Goal: Transaction & Acquisition: Purchase product/service

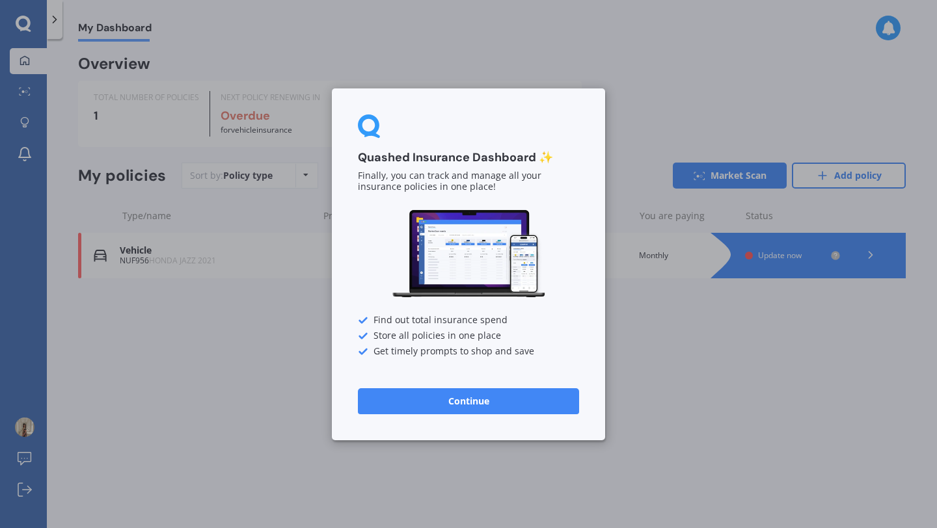
click at [470, 399] on button "Continue" at bounding box center [468, 401] width 221 height 26
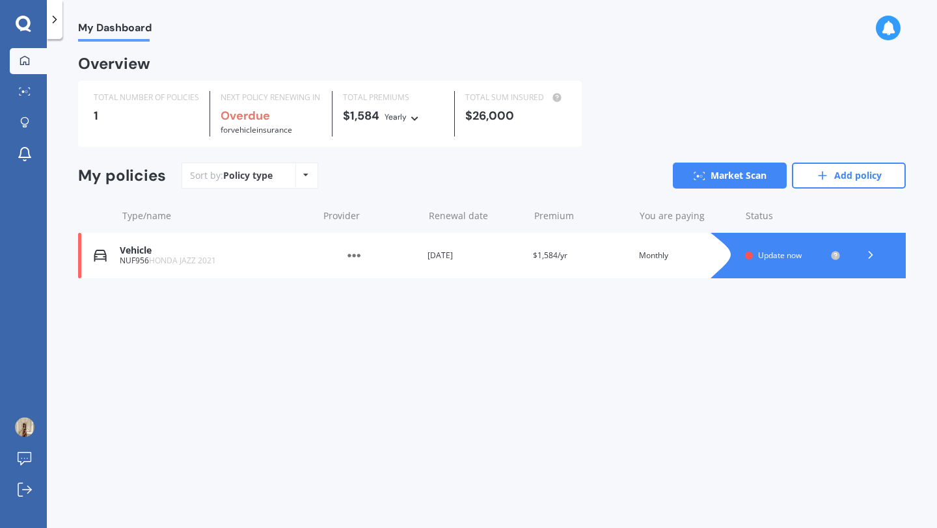
click at [874, 254] on icon at bounding box center [870, 254] width 13 height 13
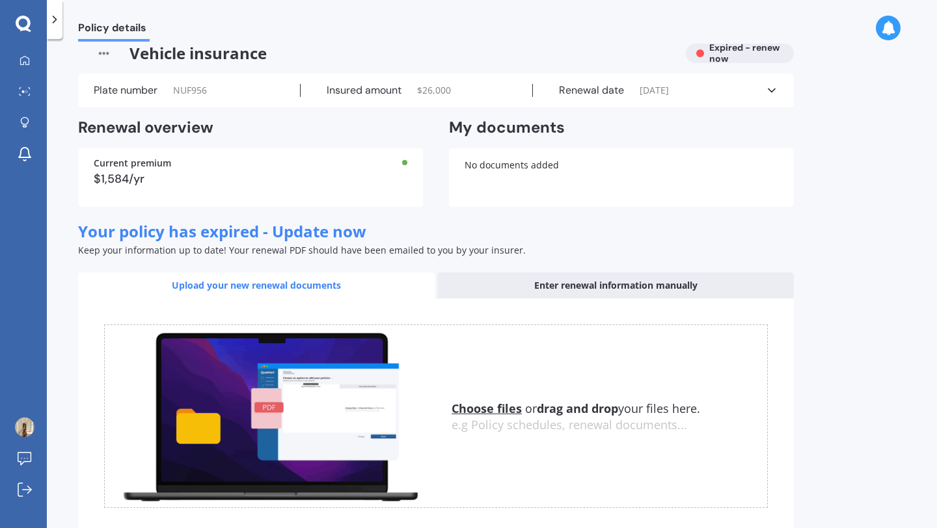
scroll to position [6, 0]
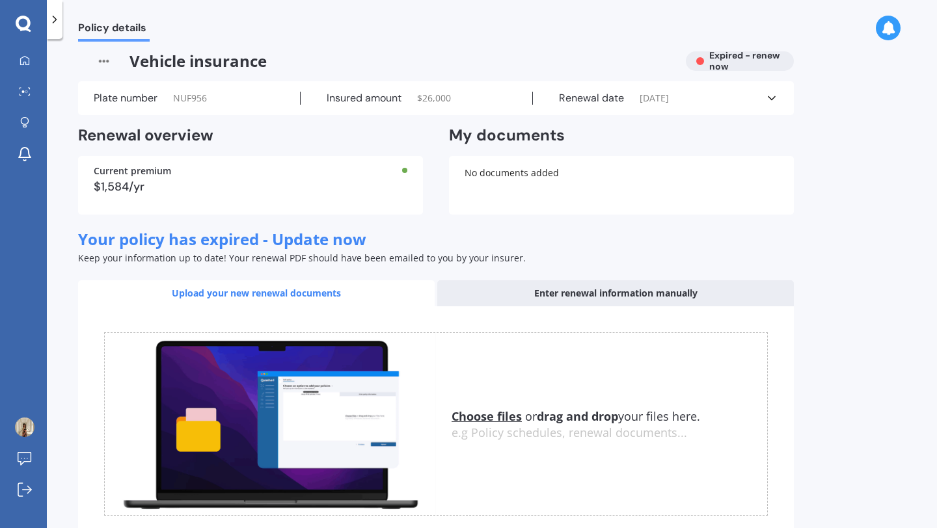
click at [775, 94] on icon at bounding box center [771, 98] width 13 height 13
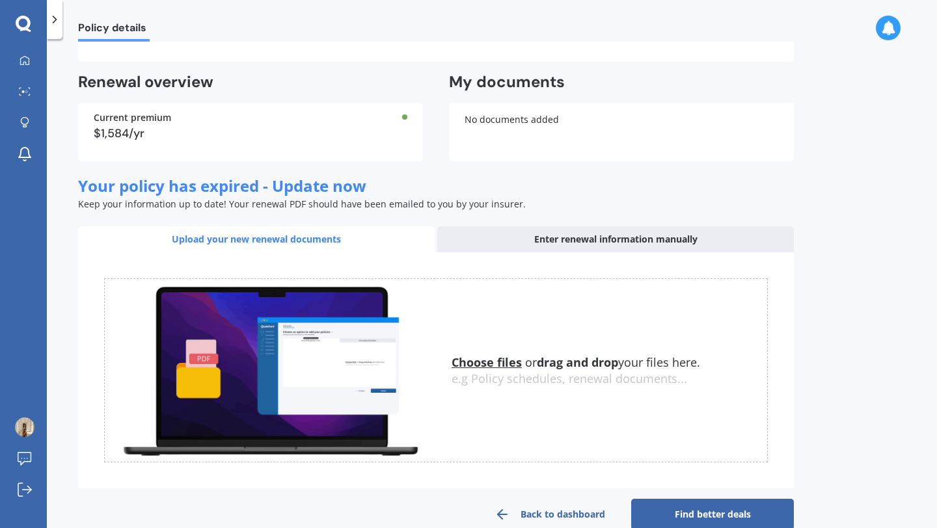
scroll to position [342, 0]
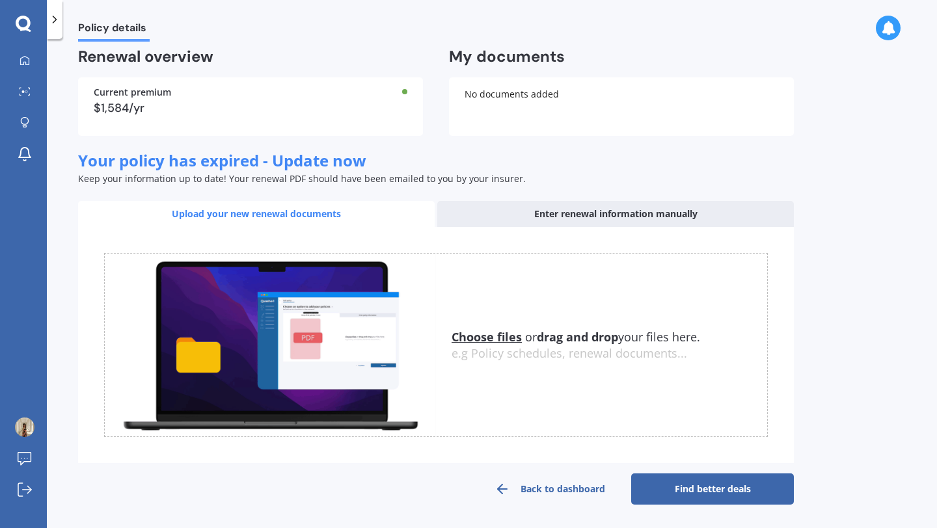
click at [703, 493] on link "Find better deals" at bounding box center [712, 488] width 163 height 31
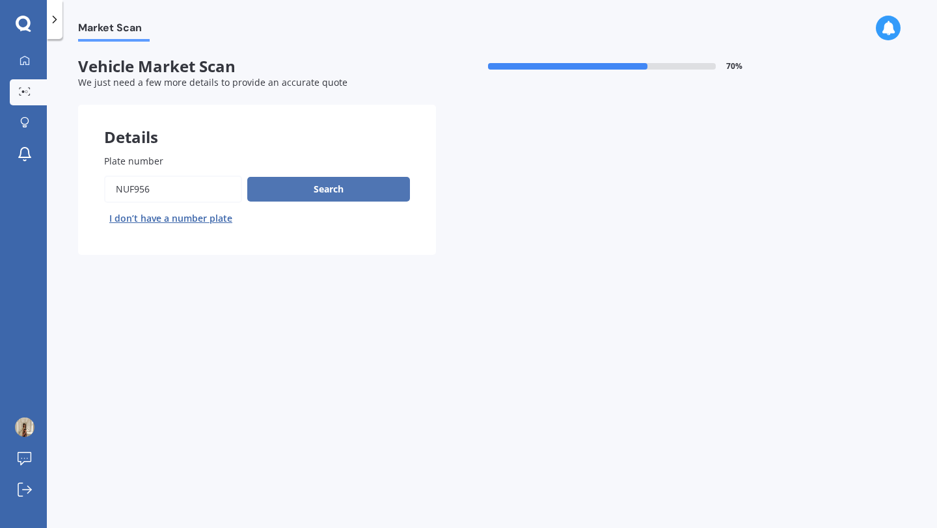
click at [322, 195] on button "Search" at bounding box center [328, 189] width 163 height 25
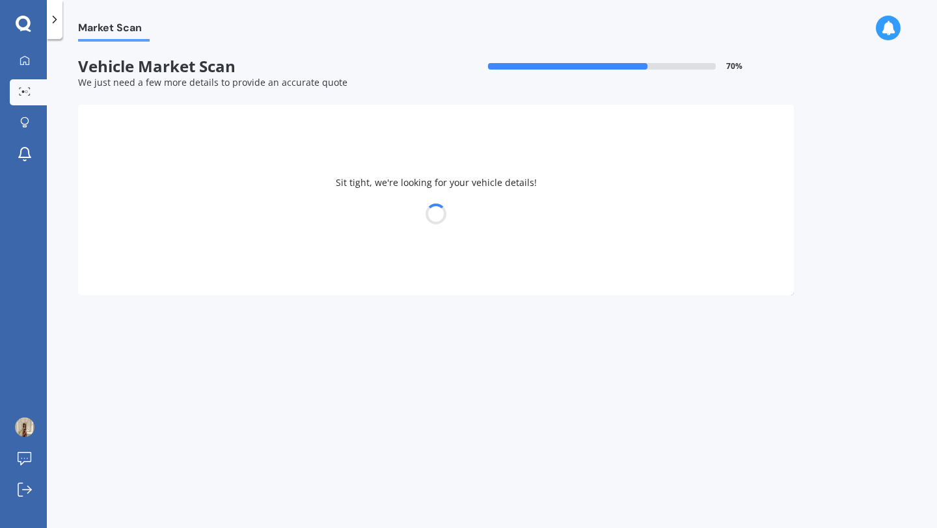
select select "HONDA"
select select "JAZZ"
select select "08"
select select "03"
select select "1987"
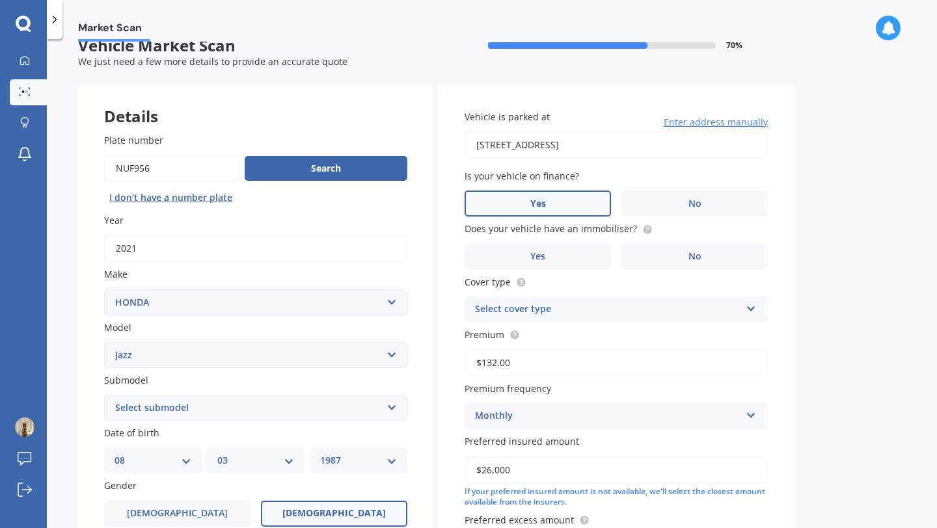
scroll to position [28, 0]
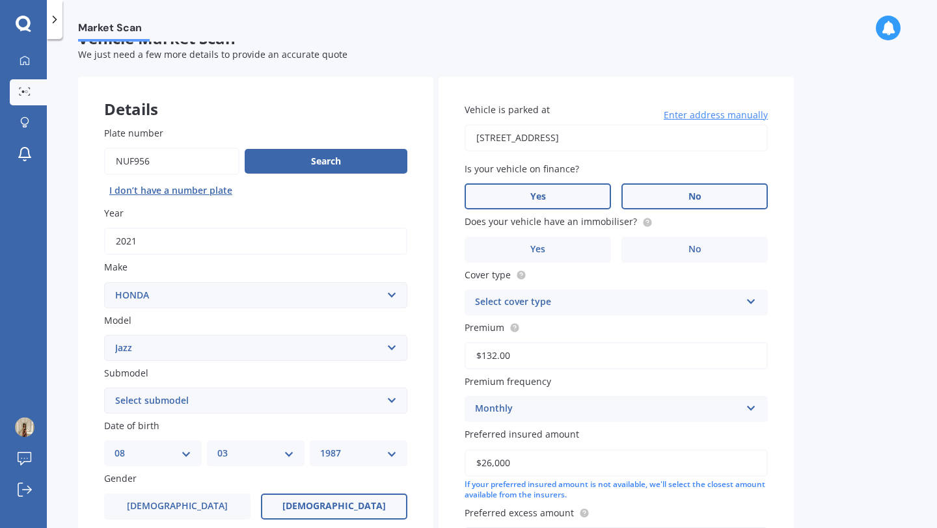
click at [695, 199] on span "No" at bounding box center [694, 196] width 13 height 11
click at [0, 0] on input "No" at bounding box center [0, 0] width 0 height 0
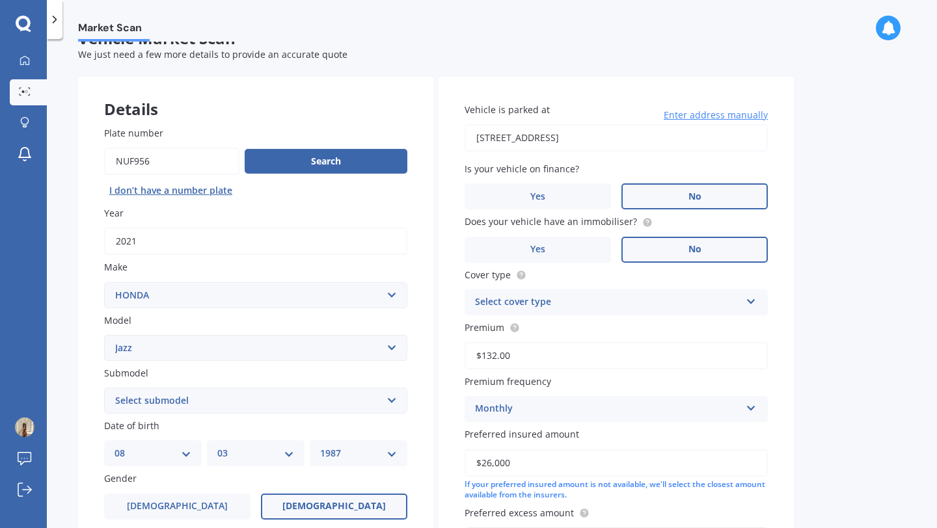
click at [673, 256] on label "No" at bounding box center [694, 250] width 146 height 26
click at [0, 0] on input "No" at bounding box center [0, 0] width 0 height 0
click at [612, 302] on div "Select cover type" at bounding box center [607, 303] width 265 height 16
click at [586, 332] on div "Comprehensive" at bounding box center [616, 327] width 302 height 23
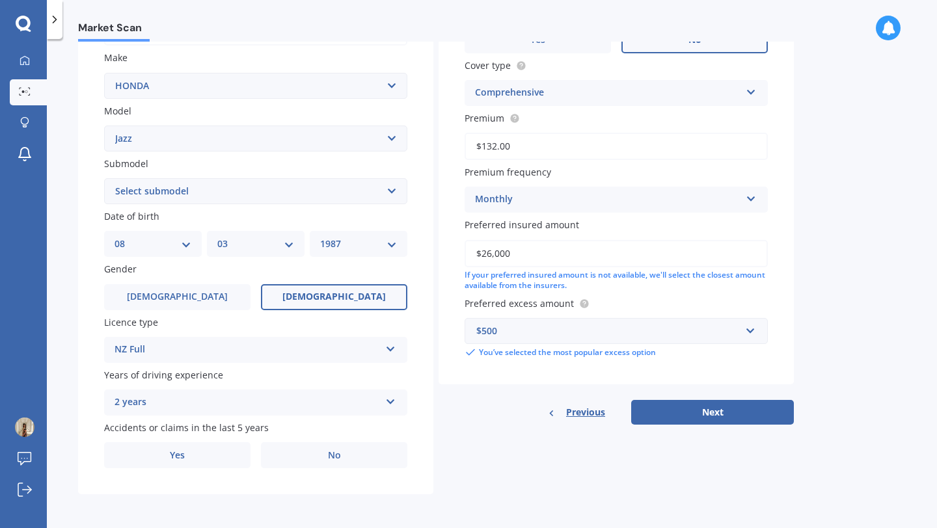
scroll to position [241, 0]
click at [297, 457] on label "No" at bounding box center [334, 455] width 146 height 26
click at [0, 0] on input "No" at bounding box center [0, 0] width 0 height 0
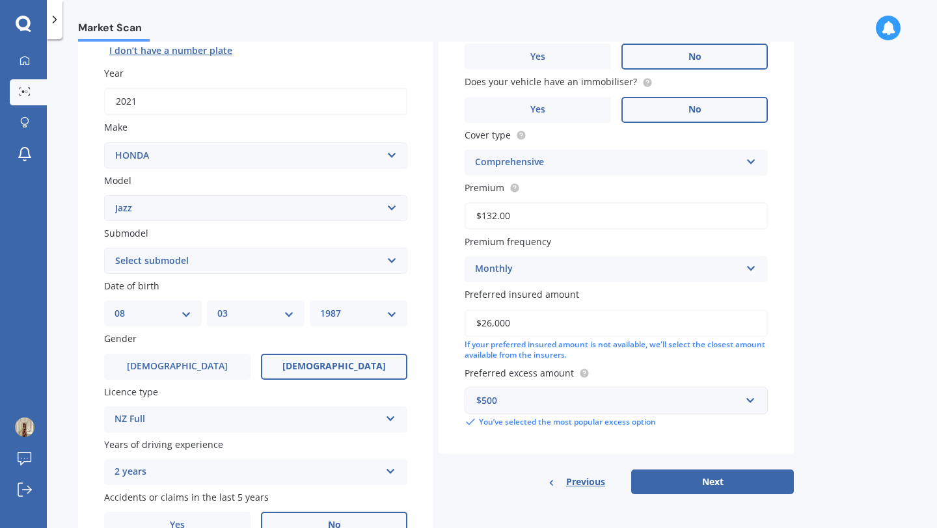
scroll to position [170, 0]
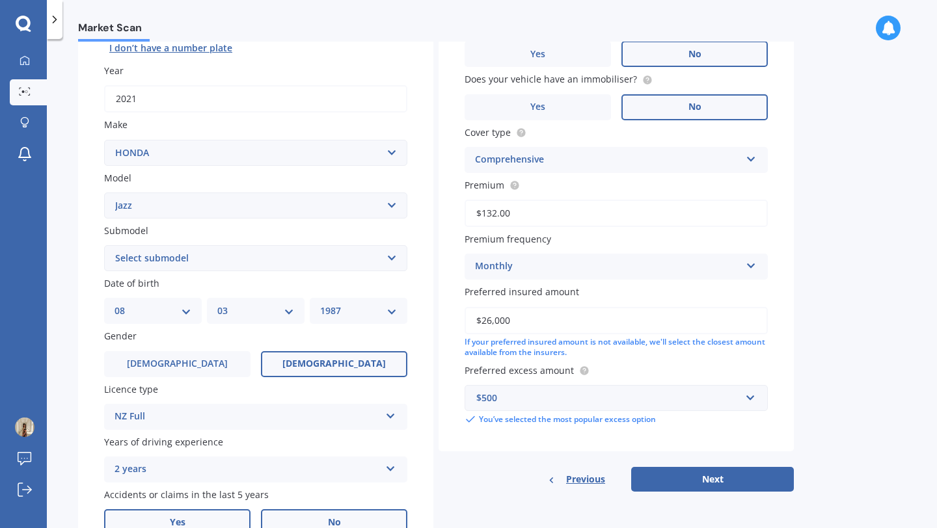
click at [185, 518] on label "Yes" at bounding box center [177, 522] width 146 height 26
click at [0, 0] on input "Yes" at bounding box center [0, 0] width 0 height 0
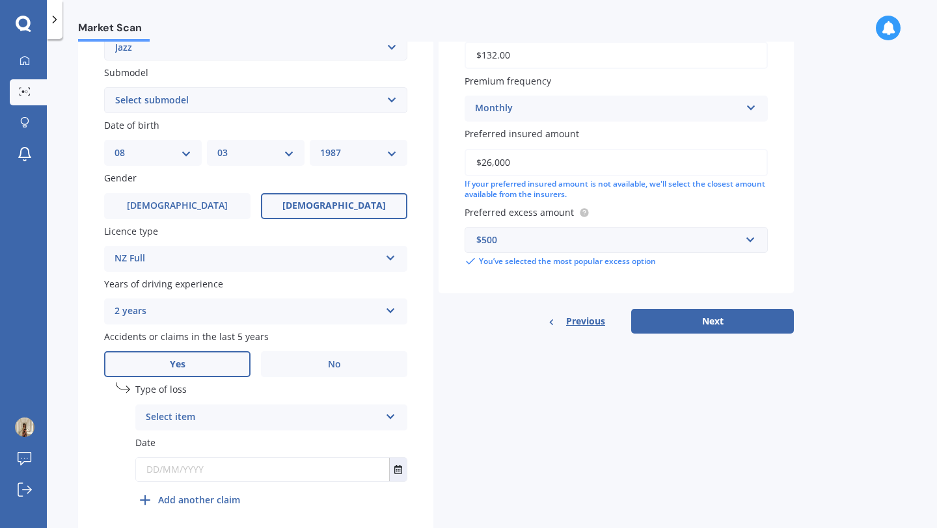
scroll to position [330, 0]
click at [278, 424] on div "Select item" at bounding box center [263, 416] width 234 height 16
click at [309, 383] on div "Plate number Search I don’t have a number plate Year [DATE] Make Select make AC…" at bounding box center [255, 170] width 355 height 745
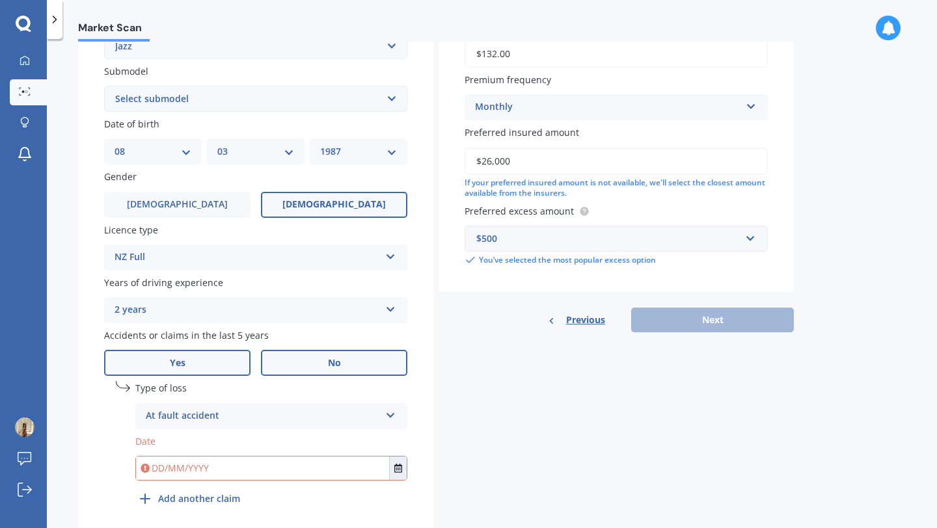
click at [314, 370] on label "No" at bounding box center [334, 363] width 146 height 26
click at [0, 0] on input "No" at bounding box center [0, 0] width 0 height 0
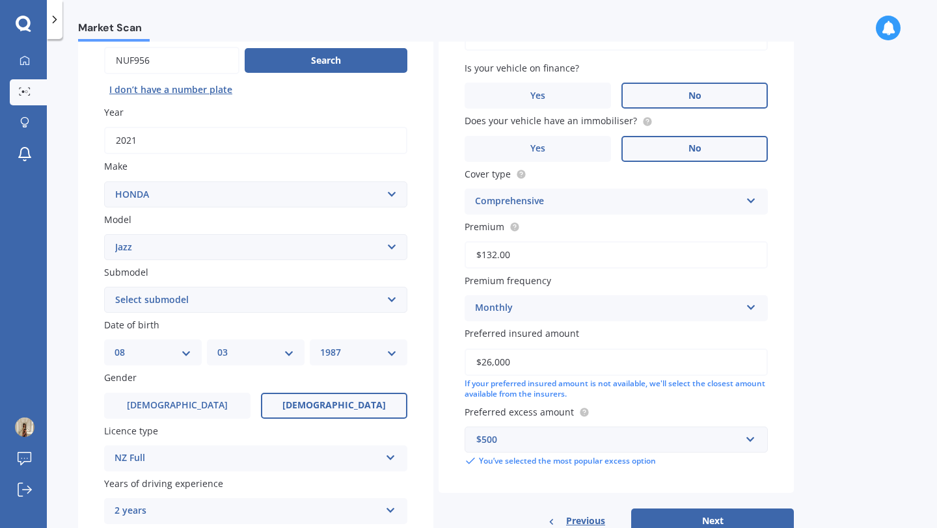
scroll to position [241, 0]
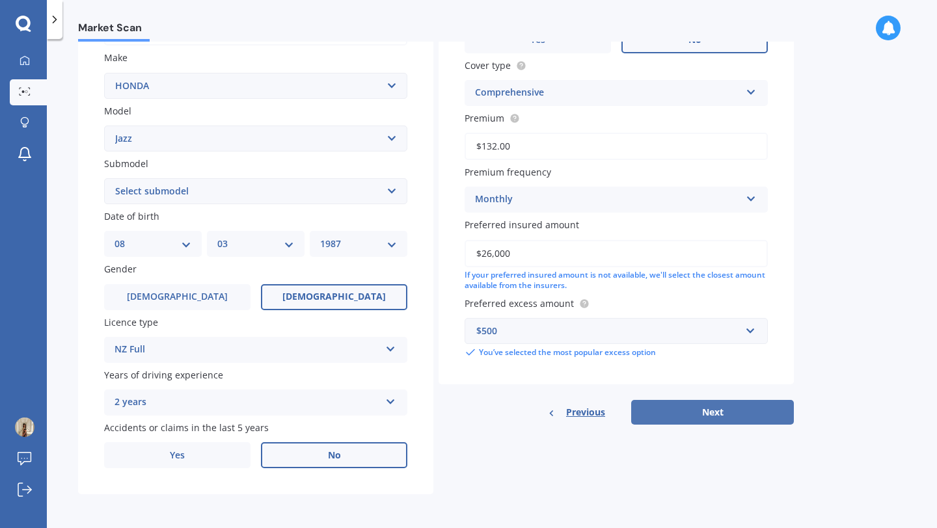
click at [678, 414] on button "Next" at bounding box center [712, 412] width 163 height 25
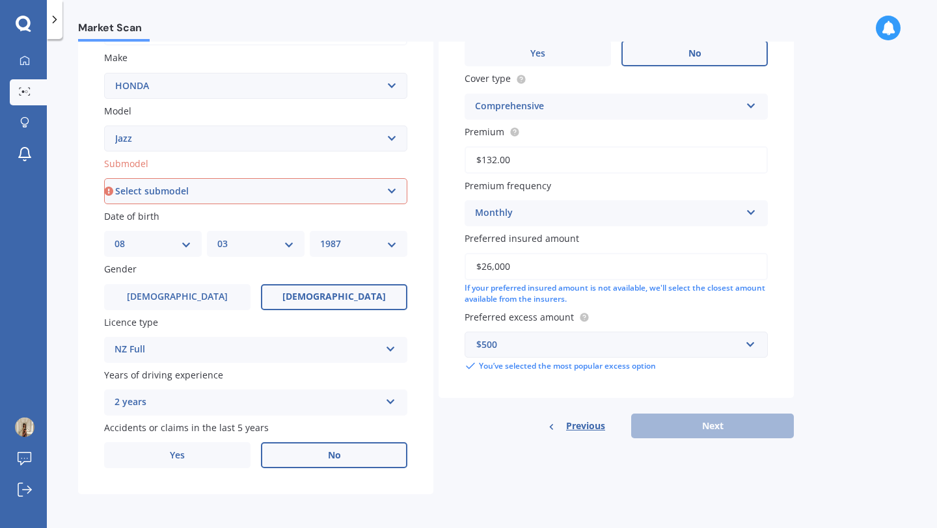
click at [325, 190] on select "Select submodel (all other) 1.3 1.5 Sports Crosstar 1.5P Hatchback RS S" at bounding box center [255, 191] width 303 height 26
select select "CROSSTAR 1.5P HATCHBACK"
click at [104, 178] on select "Select submodel (all other) 1.3 1.5 Sports Crosstar 1.5P Hatchback RS S" at bounding box center [255, 191] width 303 height 26
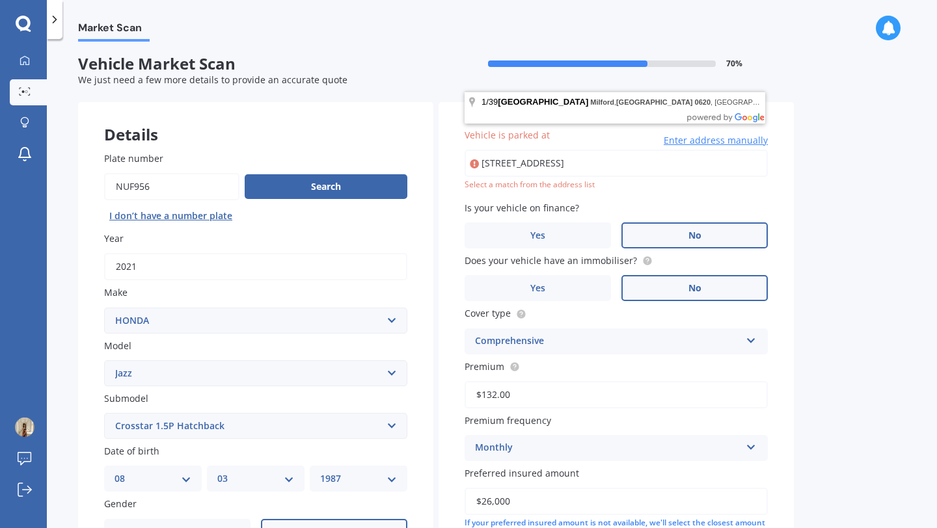
scroll to position [0, 0]
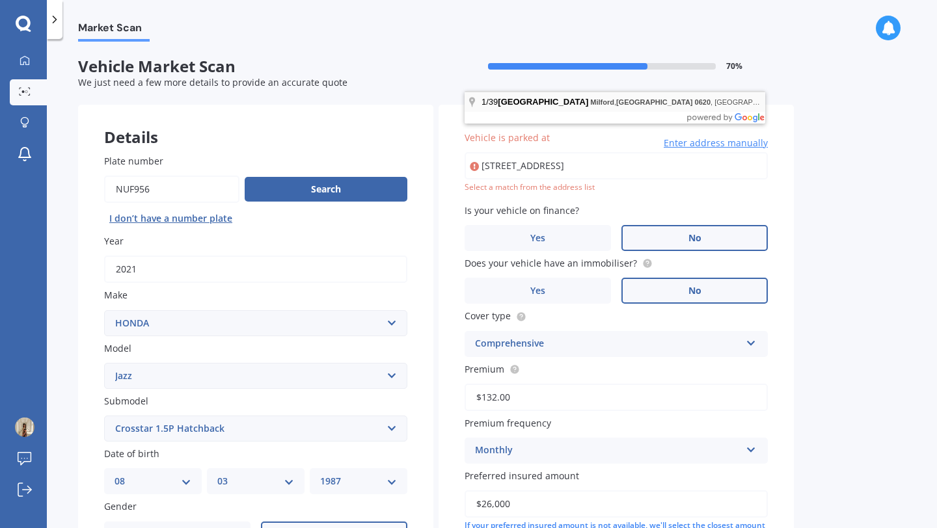
type input "[GEOGRAPHIC_DATA], [GEOGRAPHIC_DATA]"
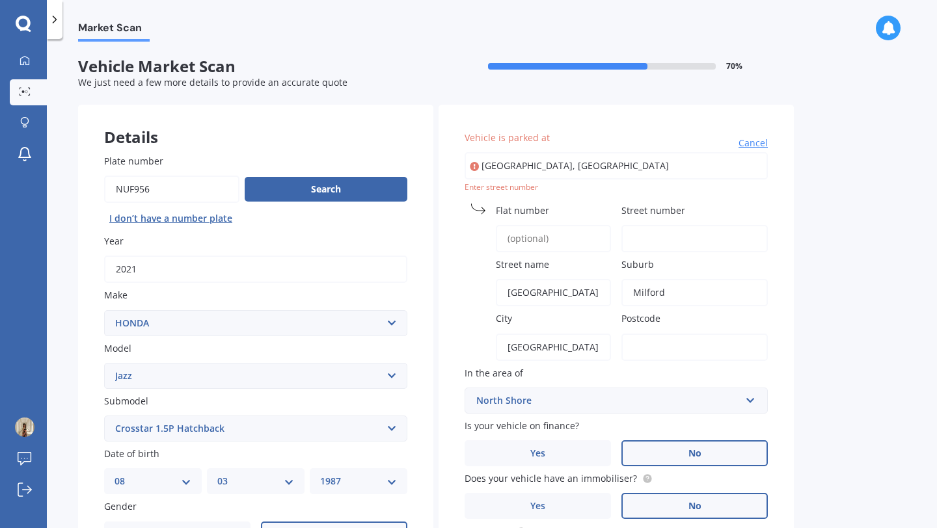
click at [550, 240] on input "Flat number" at bounding box center [553, 238] width 115 height 27
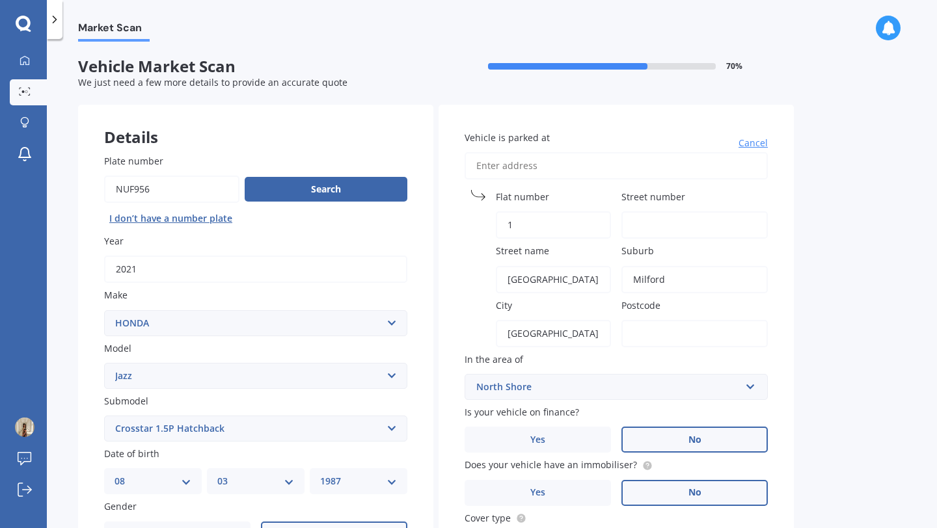
type input "1"
click at [652, 224] on input "Street number" at bounding box center [694, 224] width 146 height 27
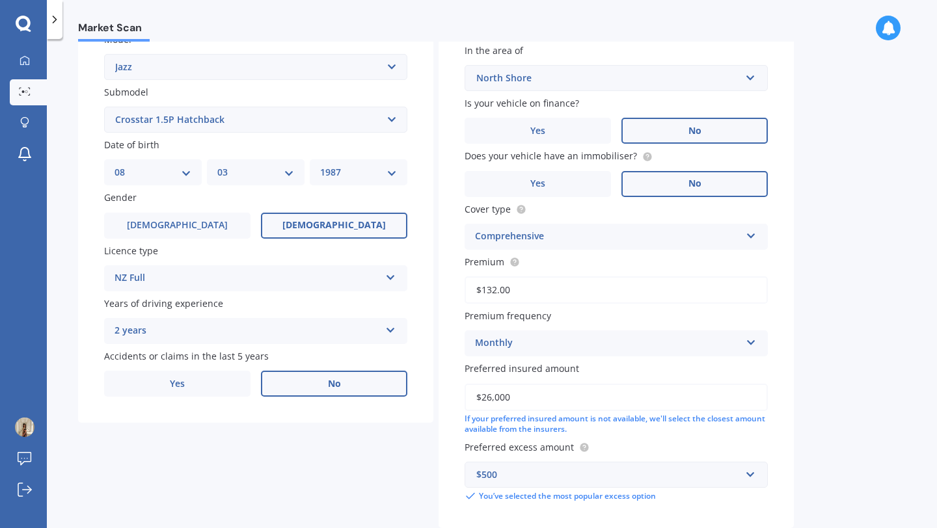
scroll to position [387, 0]
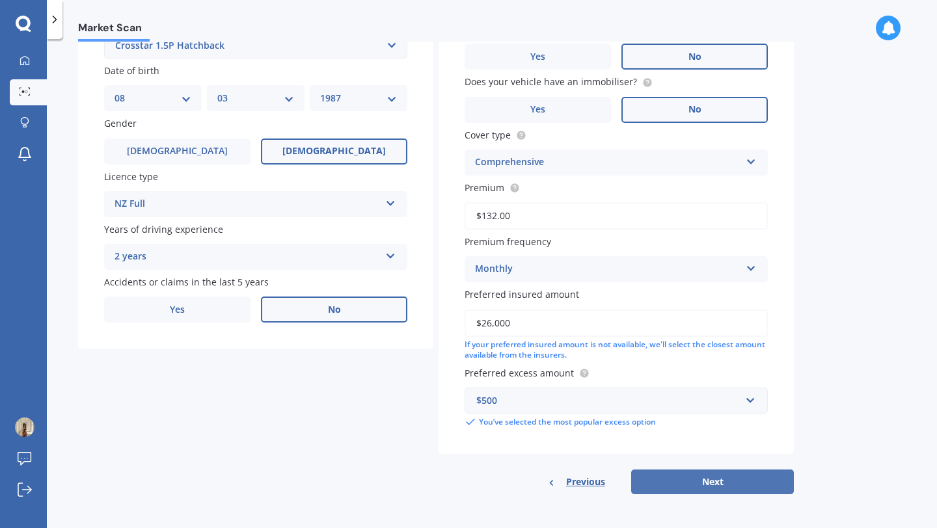
type input "39"
click at [695, 479] on button "Next" at bounding box center [712, 482] width 163 height 25
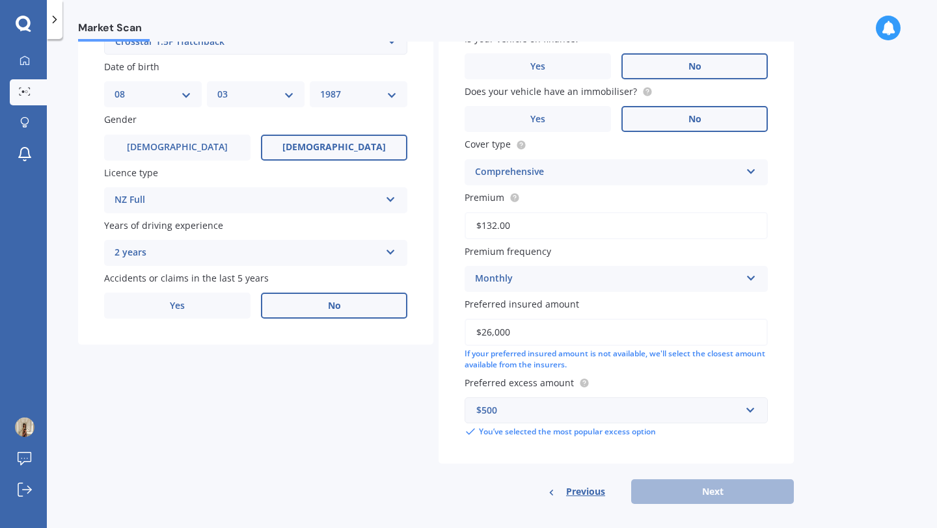
scroll to position [49, 0]
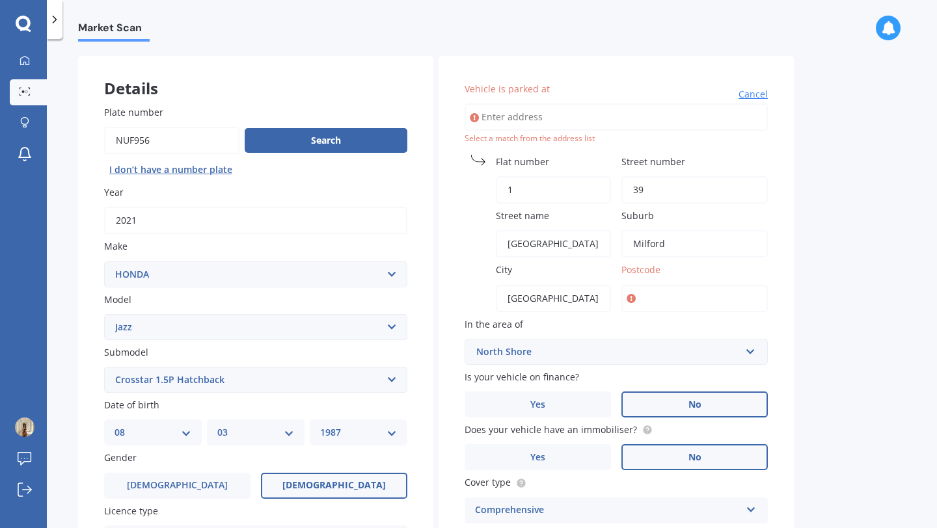
click at [673, 288] on input "Postcode" at bounding box center [694, 298] width 146 height 27
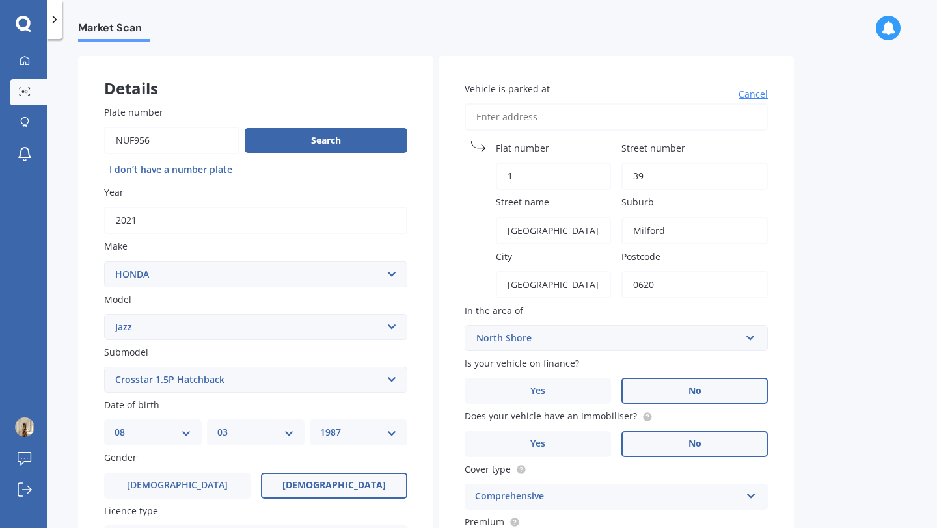
type input "0620"
click at [819, 248] on div "Market Scan Vehicle Market Scan 70 % We just need a few more details to provide…" at bounding box center [492, 286] width 890 height 489
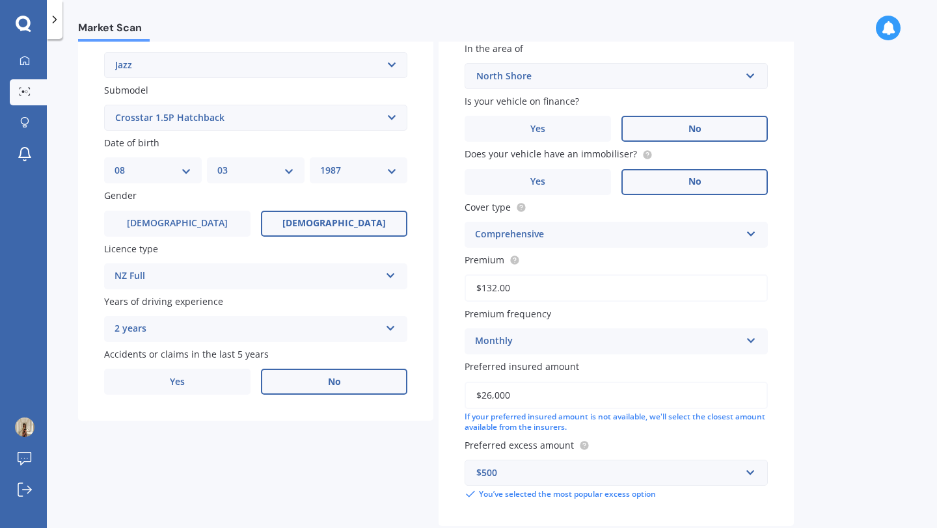
scroll to position [387, 0]
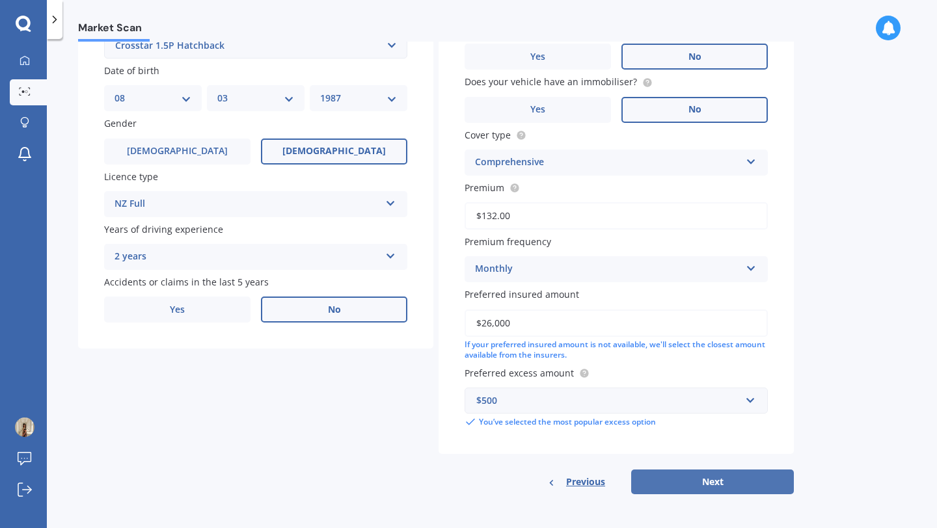
click at [690, 485] on button "Next" at bounding box center [712, 482] width 163 height 25
select select "08"
select select "03"
select select "1987"
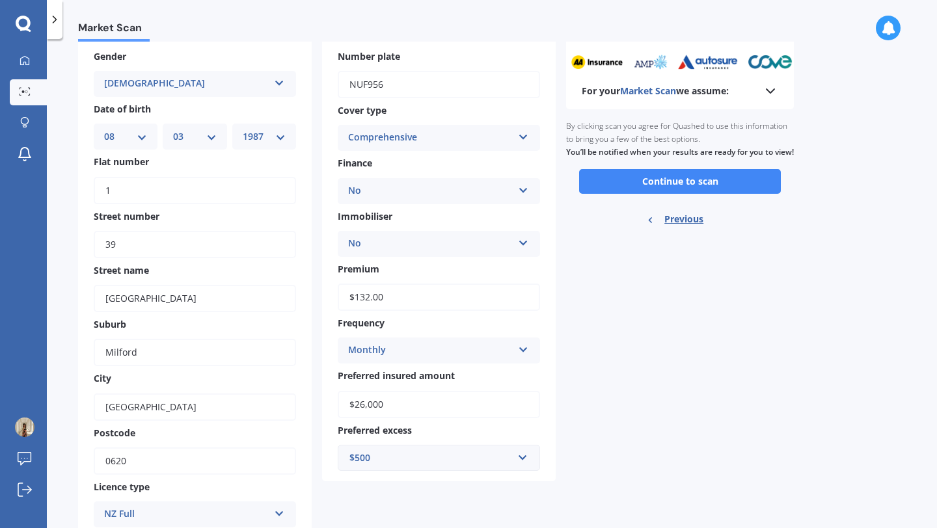
scroll to position [0, 0]
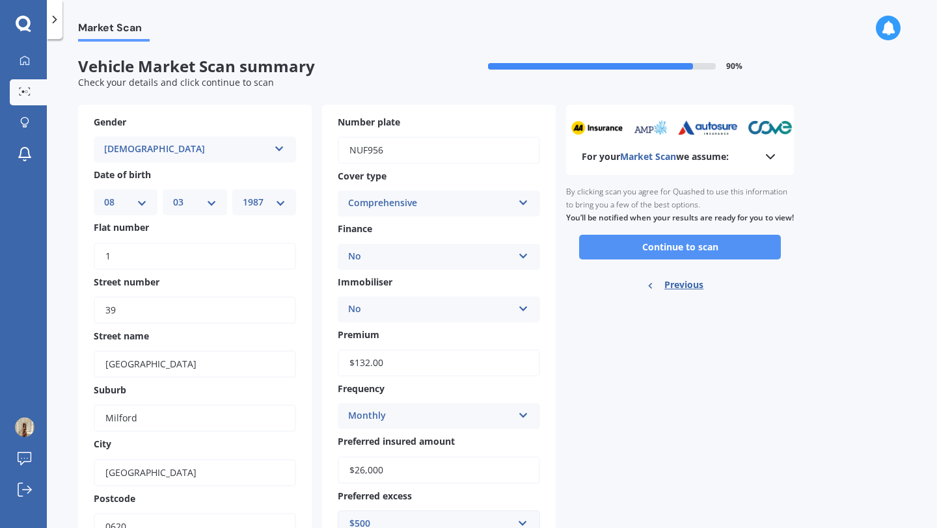
click at [665, 257] on button "Continue to scan" at bounding box center [680, 247] width 202 height 25
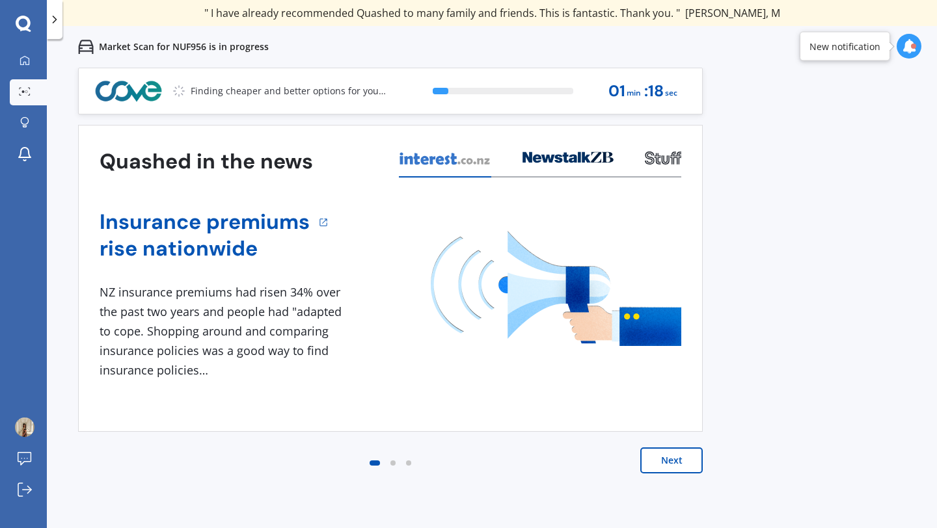
click at [668, 459] on button "Next" at bounding box center [671, 460] width 62 height 26
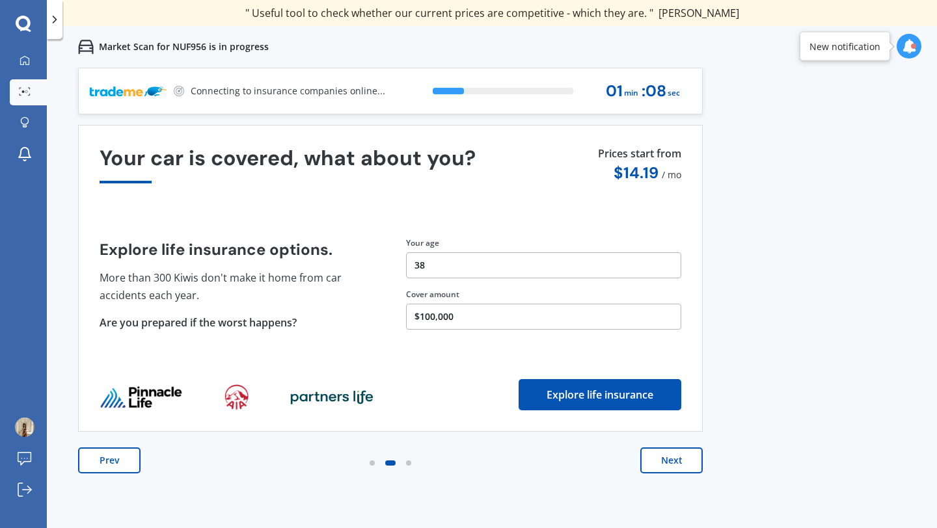
click at [668, 459] on button "Next" at bounding box center [671, 460] width 62 height 26
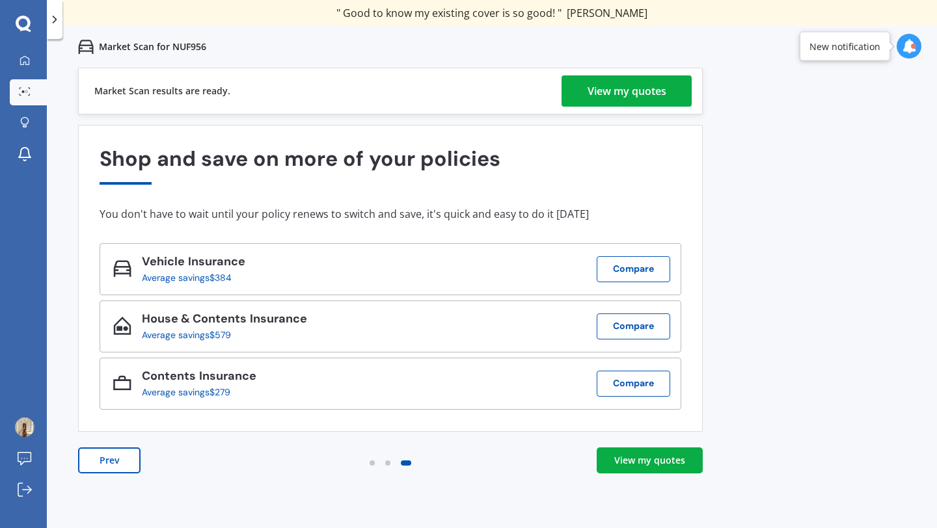
click at [628, 94] on div "View my quotes" at bounding box center [626, 90] width 79 height 31
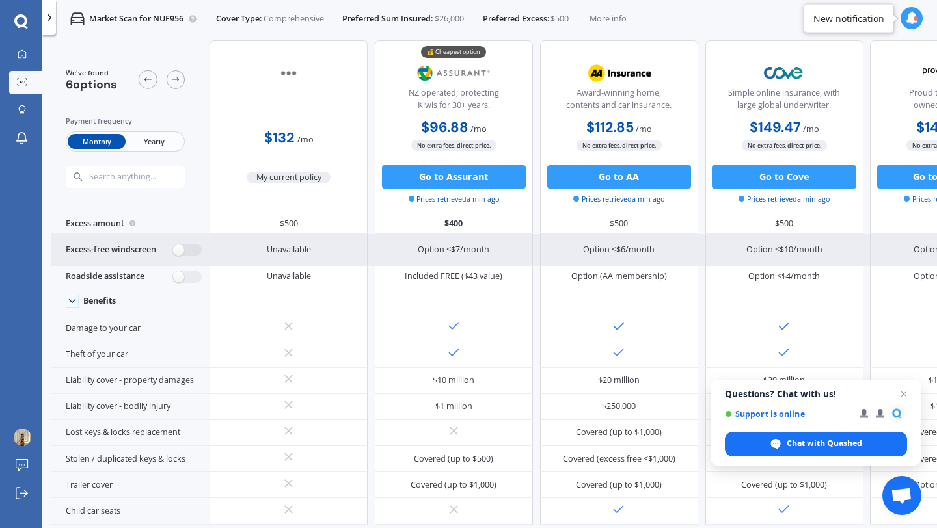
scroll to position [33, 0]
click at [185, 251] on label at bounding box center [187, 251] width 29 height 12
radio input "true"
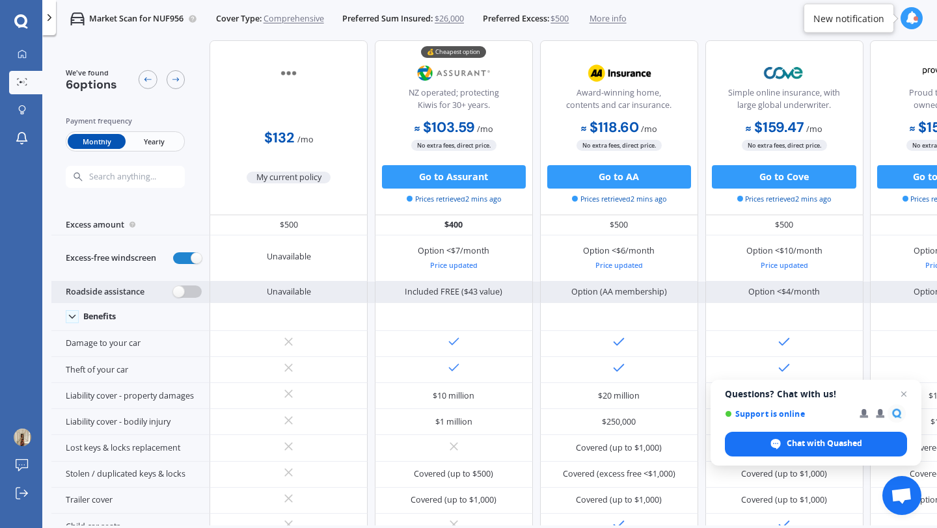
click at [185, 292] on label at bounding box center [187, 292] width 29 height 12
radio input "true"
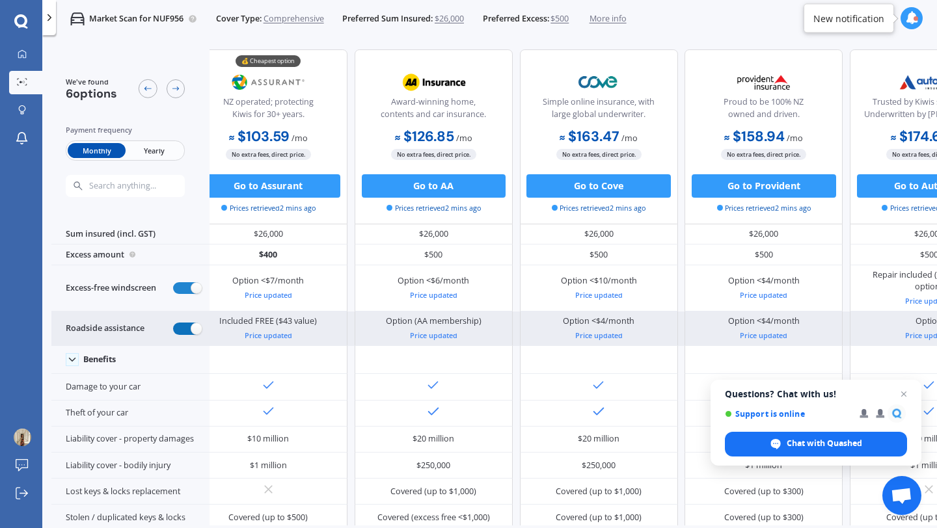
scroll to position [0, 0]
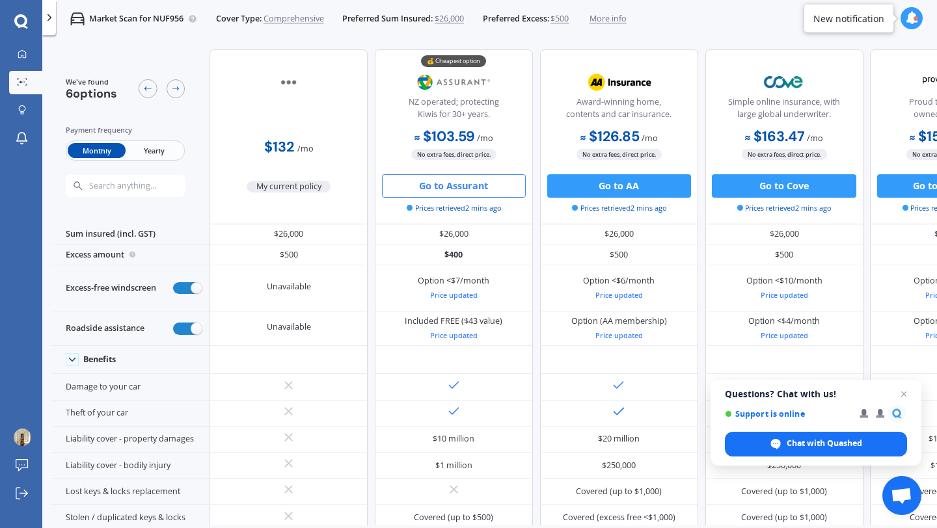
click at [441, 187] on button "Go to Assurant" at bounding box center [454, 185] width 144 height 23
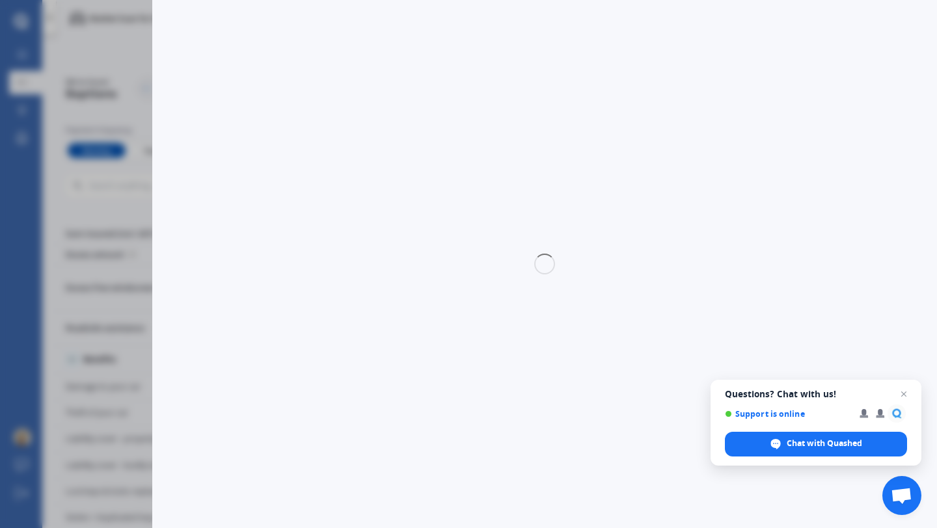
select select "Monthly"
select select "full"
select select "0"
select select "North Shore"
select select "HONDA"
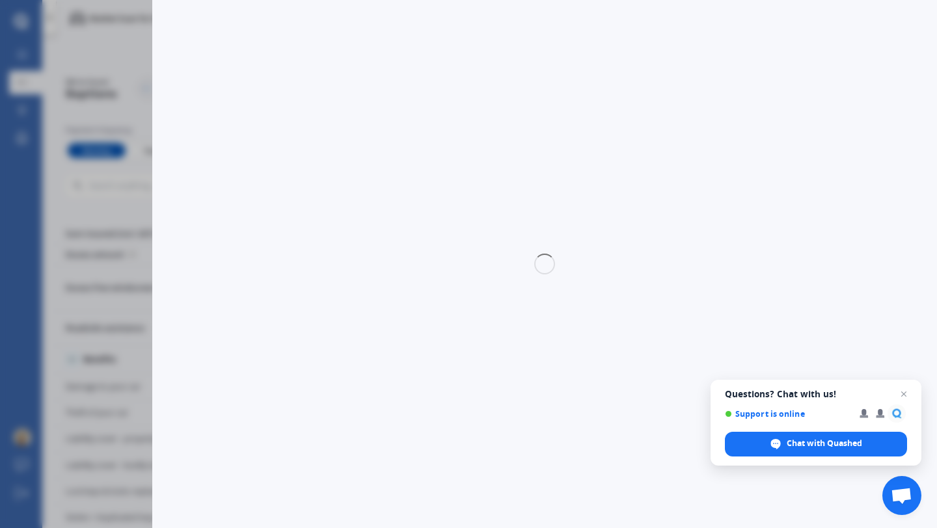
select select "JAZZ"
select select "CROSSTAR 1.5P HATCHBACK"
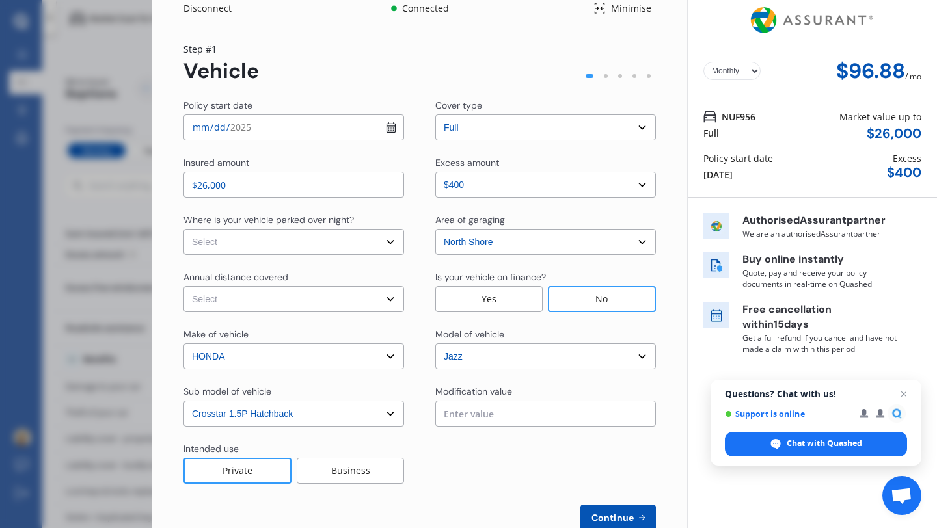
scroll to position [16, 0]
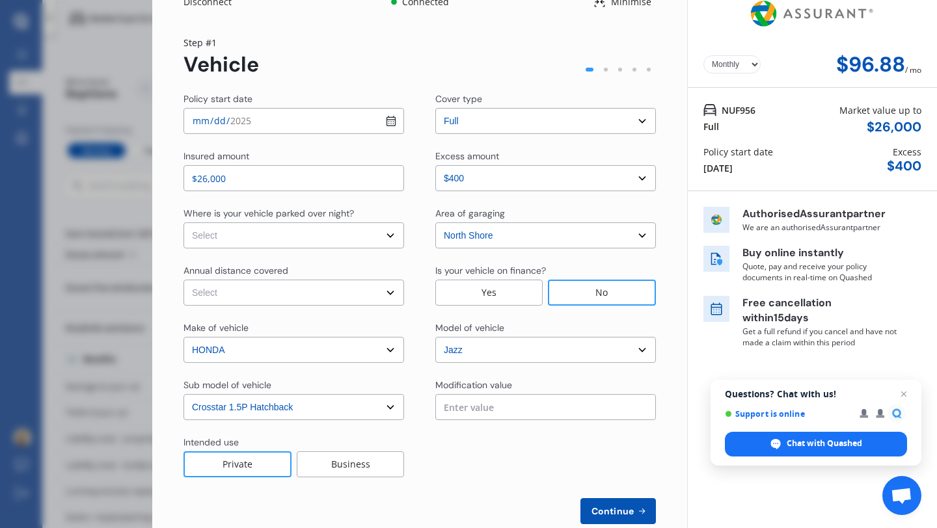
click at [494, 181] on select "Select excess amount $400 $900 $1,400" at bounding box center [545, 178] width 220 height 26
click at [435, 165] on select "Select excess amount $400 $900 $1,400" at bounding box center [545, 178] width 220 height 26
click at [308, 244] on select "Select In a garage On own property On street or road" at bounding box center [293, 235] width 220 height 26
select select "In a garage"
click at [183, 222] on select "Select In a garage On own property On street or road" at bounding box center [293, 235] width 220 height 26
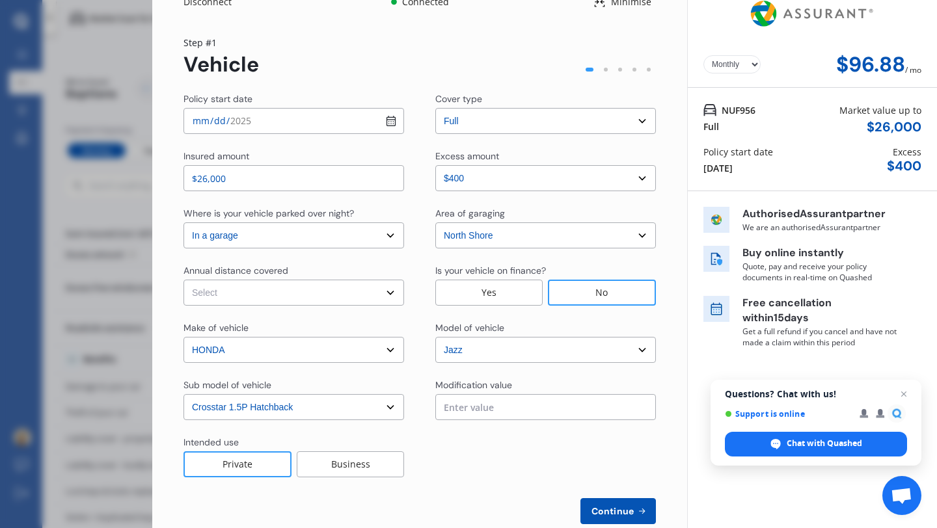
click at [295, 293] on select "Select Low (less than 15,000km per year) Average (15,000-30,000km per year) Hig…" at bounding box center [293, 293] width 220 height 26
select select "15000"
click at [183, 280] on select "Select Low (less than 15,000km per year) Average (15,000-30,000km per year) Hig…" at bounding box center [293, 293] width 220 height 26
click at [469, 116] on select "Select cover type 3rd Party Full" at bounding box center [545, 121] width 220 height 26
click at [435, 108] on select "Select cover type 3rd Party Full" at bounding box center [545, 121] width 220 height 26
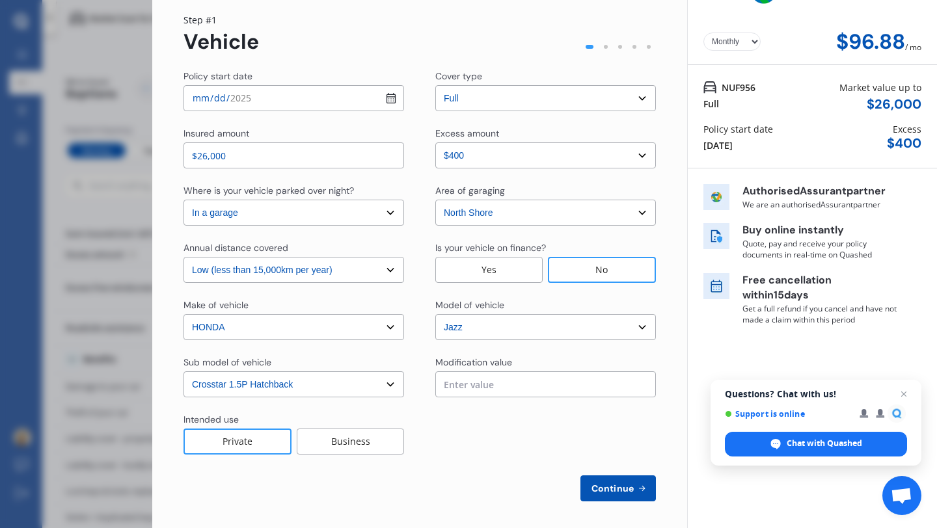
scroll to position [44, 0]
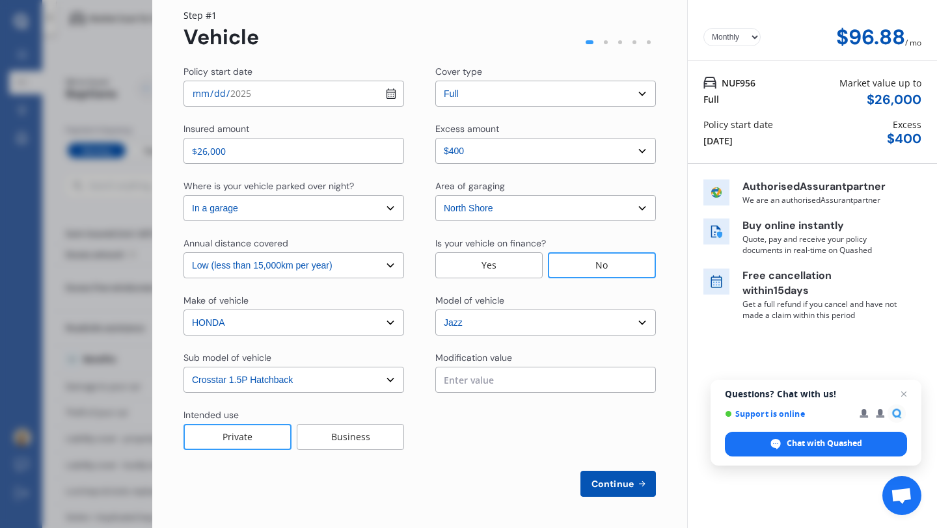
click at [636, 481] on icon at bounding box center [641, 484] width 11 height 10
select select "Miss"
select select "08"
select select "03"
select select "1987"
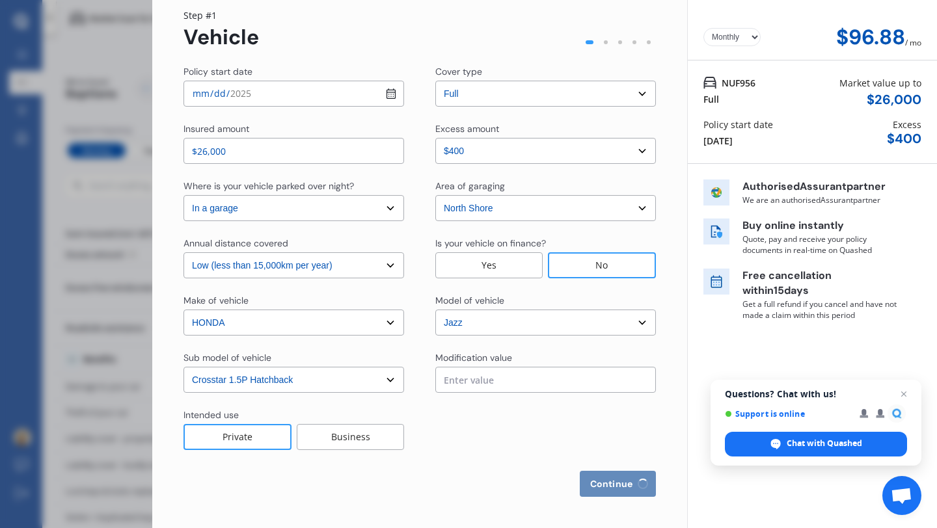
select select "full"
select select "less than 1 year"
select select "[GEOGRAPHIC_DATA]"
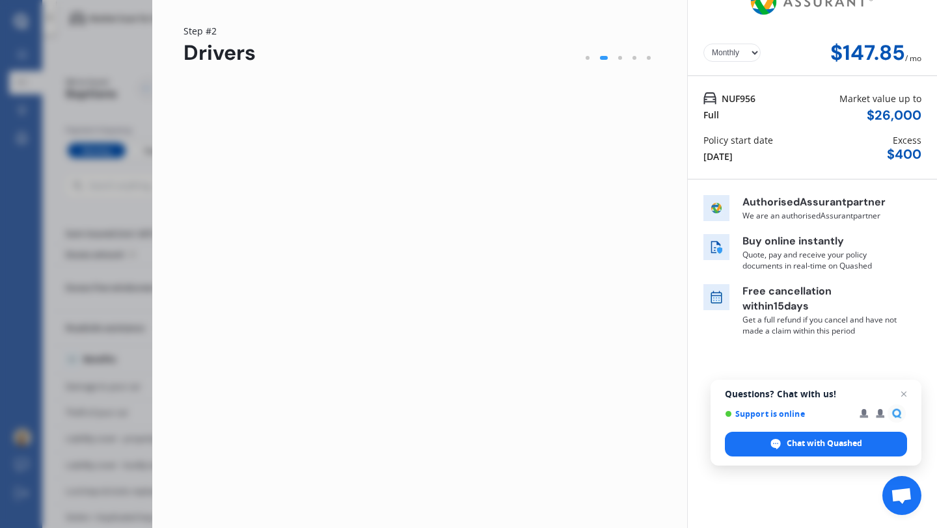
scroll to position [0, 0]
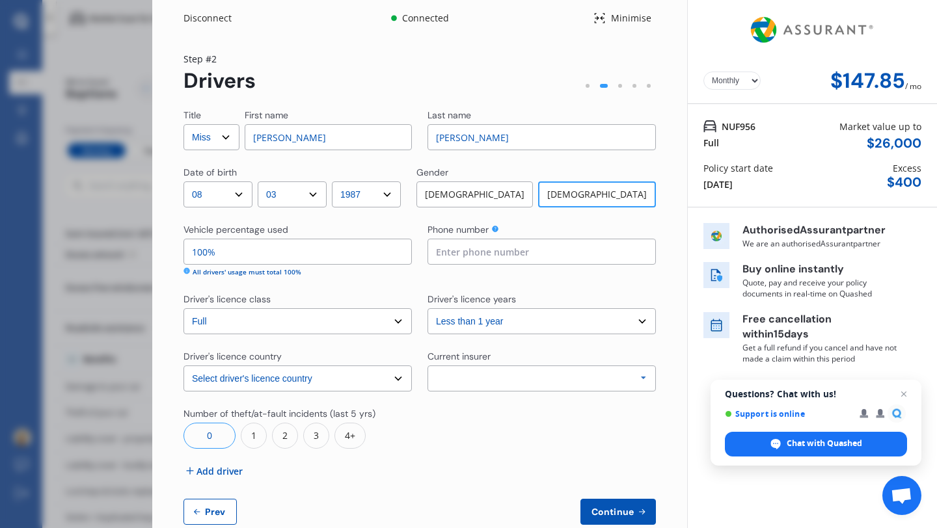
click at [448, 324] on select "Select driver's licence years Less than 1 year 1-2 years 2-4 years More than 4 …" at bounding box center [541, 321] width 228 height 26
select select "1-2 years"
click at [427, 308] on select "Select driver's licence years Less than 1 year 1-2 years 2-4 years More than 4 …" at bounding box center [541, 321] width 228 height 26
click at [452, 373] on div "Allianz AAI AMI IAG - NZI/State [PERSON_NAME] Vero Unknown Other Insurer None P…" at bounding box center [541, 379] width 228 height 26
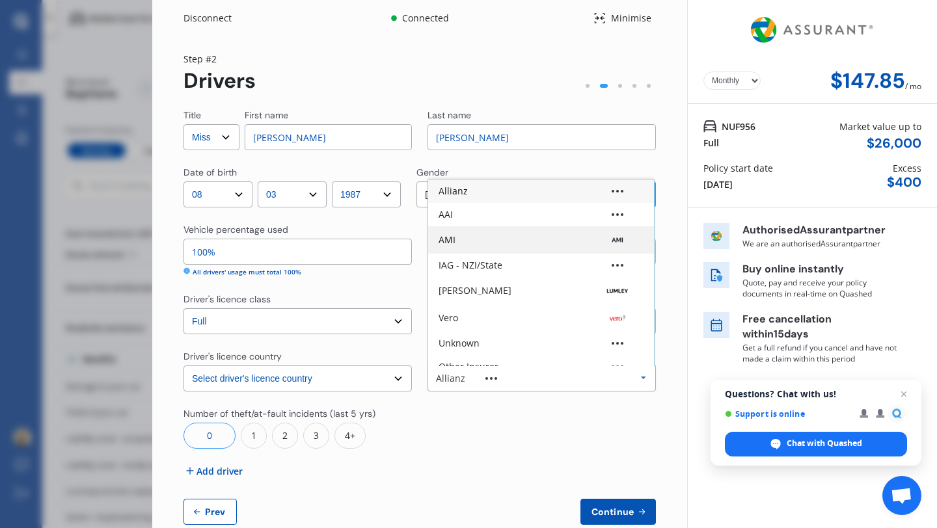
click at [472, 244] on div "AMI" at bounding box center [540, 239] width 205 height 13
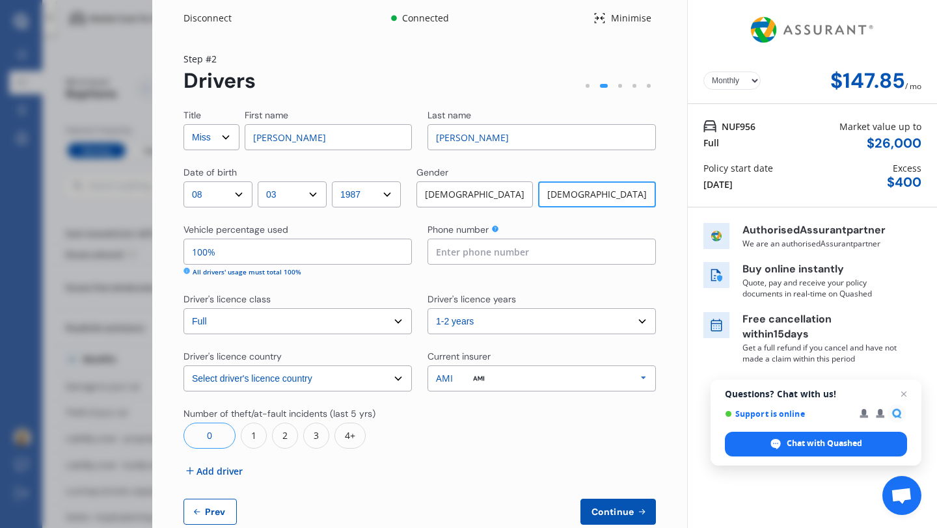
click at [449, 254] on input at bounding box center [541, 252] width 228 height 26
type input "02102763776"
click at [446, 455] on div "Title Select Mr Mrs Miss Ms Dr First name [PERSON_NAME] Last name [PERSON_NAME]…" at bounding box center [419, 317] width 472 height 416
click at [489, 328] on select "Select driver's licence years Less than 1 year 1-2 years 2-4 years More than 4 …" at bounding box center [541, 321] width 228 height 26
click at [427, 308] on select "Select driver's licence years Less than 1 year 1-2 years 2-4 years More than 4 …" at bounding box center [541, 321] width 228 height 26
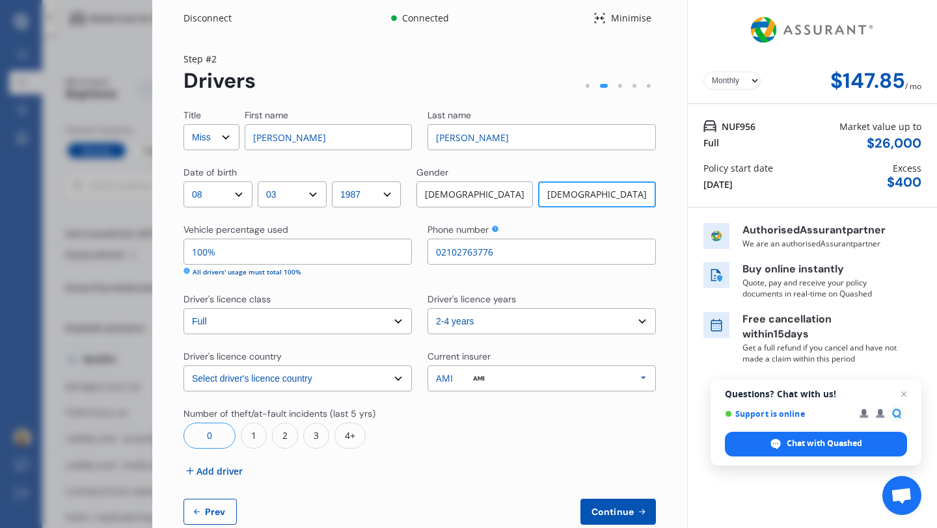
click at [497, 313] on select "Select driver's licence years Less than 1 year 1-2 years 2-4 years More than 4 …" at bounding box center [541, 321] width 228 height 26
select select "1-2 years"
click at [427, 308] on select "Select driver's licence years Less than 1 year 1-2 years 2-4 years More than 4 …" at bounding box center [541, 321] width 228 height 26
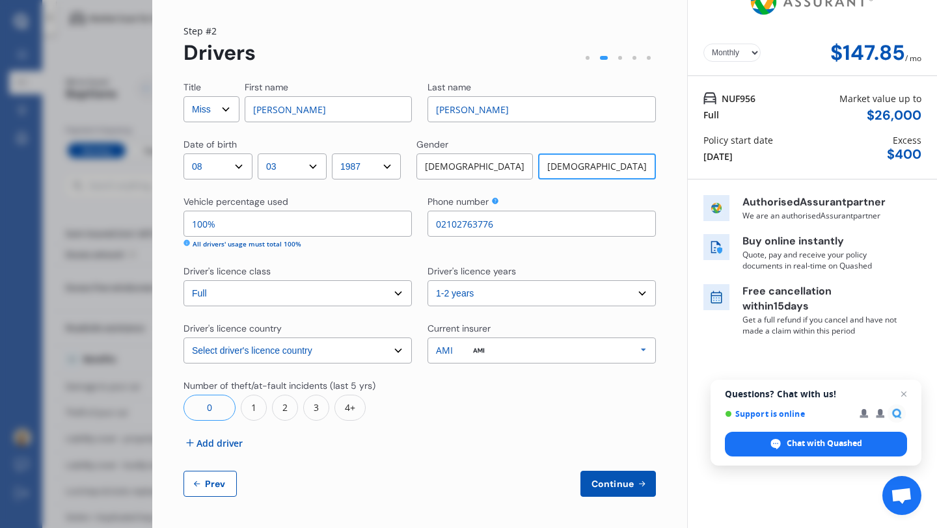
click at [224, 446] on span "Add driver" at bounding box center [219, 443] width 46 height 14
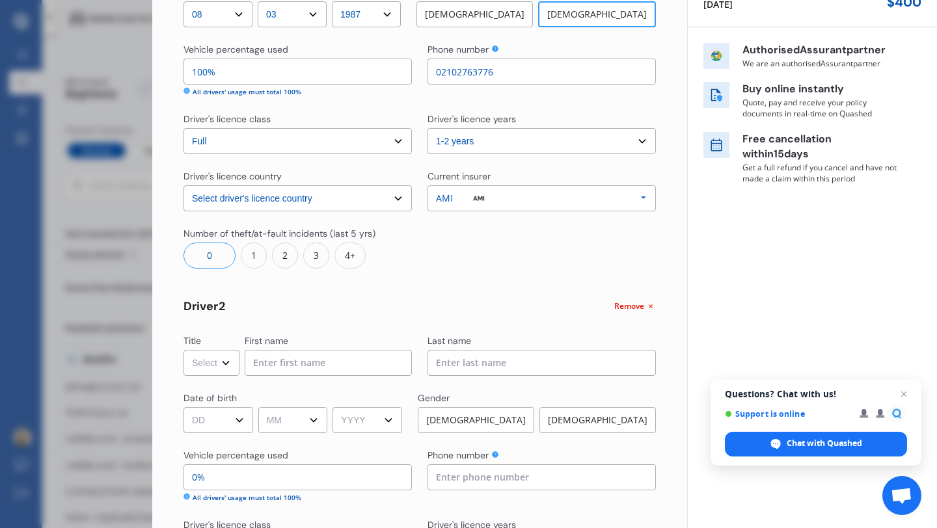
scroll to position [191, 0]
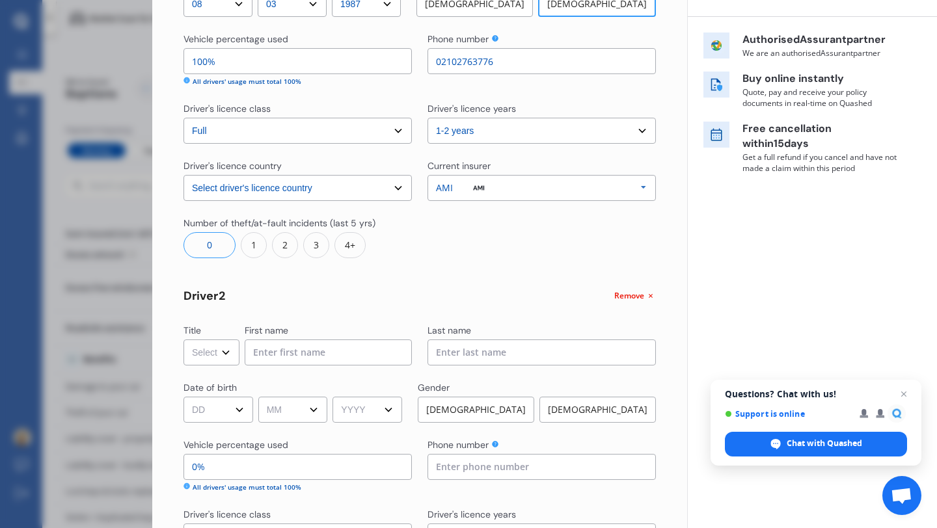
click at [226, 356] on select "Select Mr Mrs Miss Ms Dr" at bounding box center [211, 352] width 56 height 26
select select "Mr"
click at [183, 339] on select "Select Mr Mrs Miss Ms Dr" at bounding box center [211, 352] width 56 height 26
click at [267, 353] on input at bounding box center [328, 352] width 167 height 26
type input "[PERSON_NAME]"
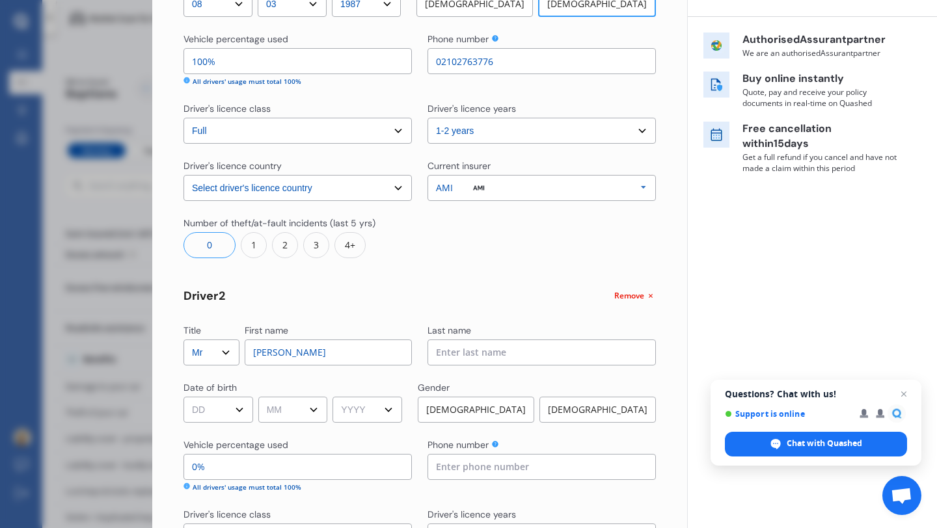
click at [474, 352] on input at bounding box center [541, 352] width 228 height 26
type input "[PERSON_NAME]"
click at [224, 422] on select "DD 01 02 03 04 05 06 07 08 09 10 11 12 13 14 15 16 17 18 19 20 21 22 23 24 25 2…" at bounding box center [218, 410] width 70 height 26
select select "18"
click at [183, 397] on select "DD 01 02 03 04 05 06 07 08 09 10 11 12 13 14 15 16 17 18 19 20 21 22 23 24 25 2…" at bounding box center [218, 410] width 70 height 26
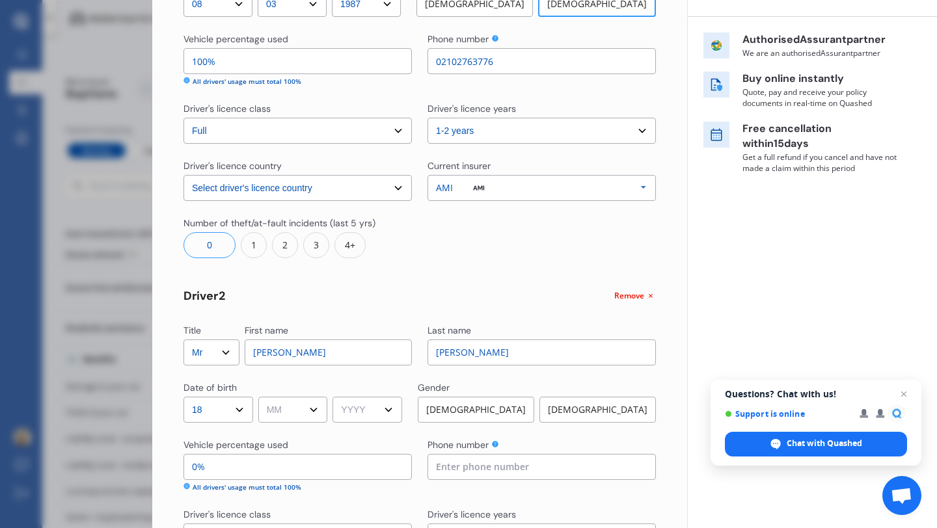
click at [289, 411] on select "MM 01 02 03 04 05 06 07 08 09 10 11 12" at bounding box center [293, 410] width 70 height 26
select select "10"
click at [260, 397] on select "MM 01 02 03 04 05 06 07 08 09 10 11 12" at bounding box center [293, 410] width 70 height 26
click at [380, 406] on select "YYYY 2009 2008 2007 2006 2005 2004 2003 2002 2001 2000 1999 1998 1997 1996 1995…" at bounding box center [367, 410] width 70 height 26
select select "1979"
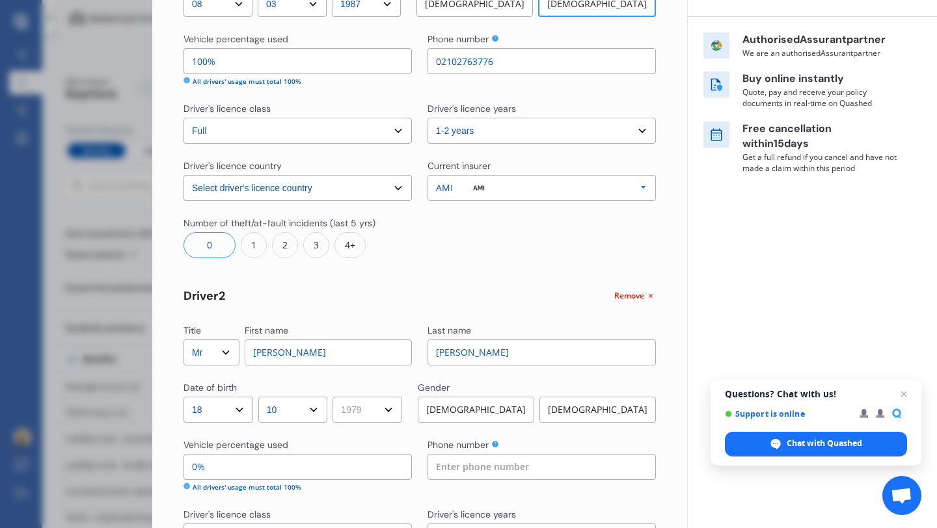
click at [337, 397] on select "YYYY 2009 2008 2007 2006 2005 2004 2003 2002 2001 2000 1999 1998 1997 1996 1995…" at bounding box center [367, 410] width 70 height 26
click at [478, 414] on div "[DEMOGRAPHIC_DATA]" at bounding box center [476, 410] width 116 height 26
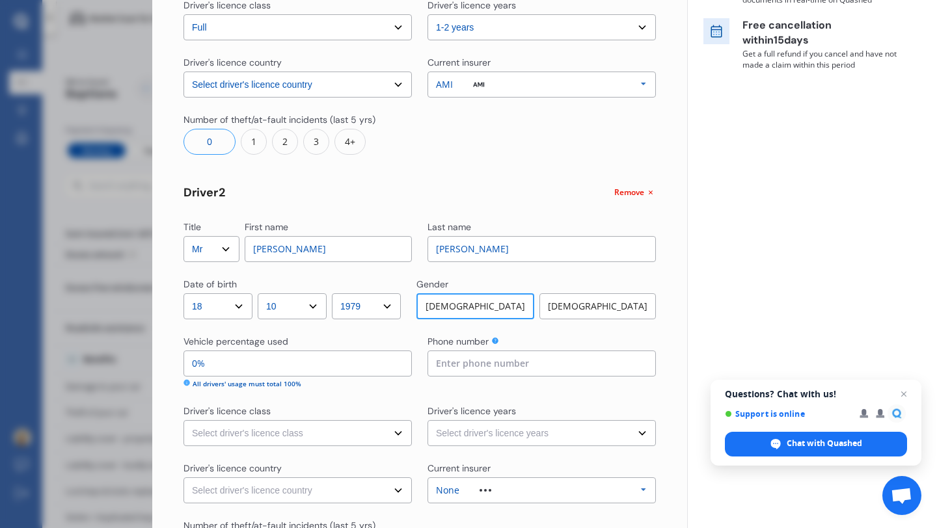
scroll to position [299, 0]
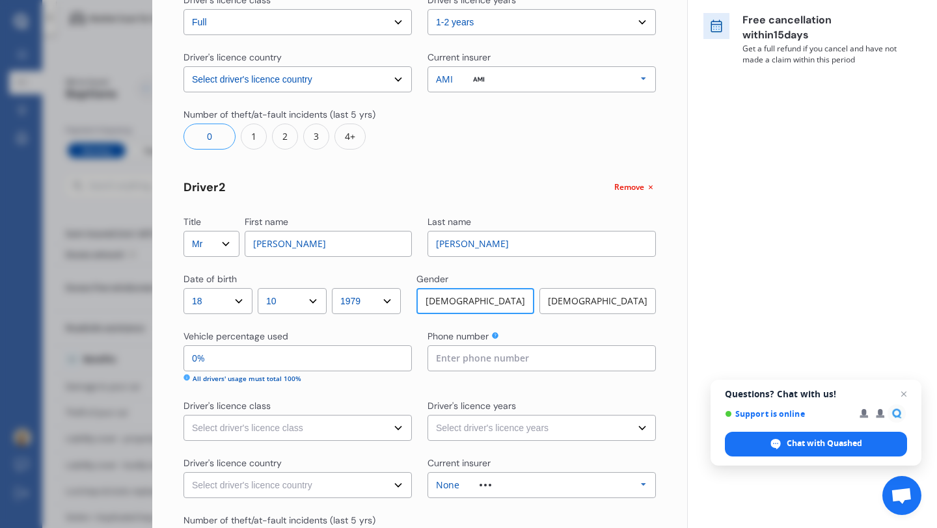
click at [332, 356] on input "0%" at bounding box center [297, 358] width 228 height 26
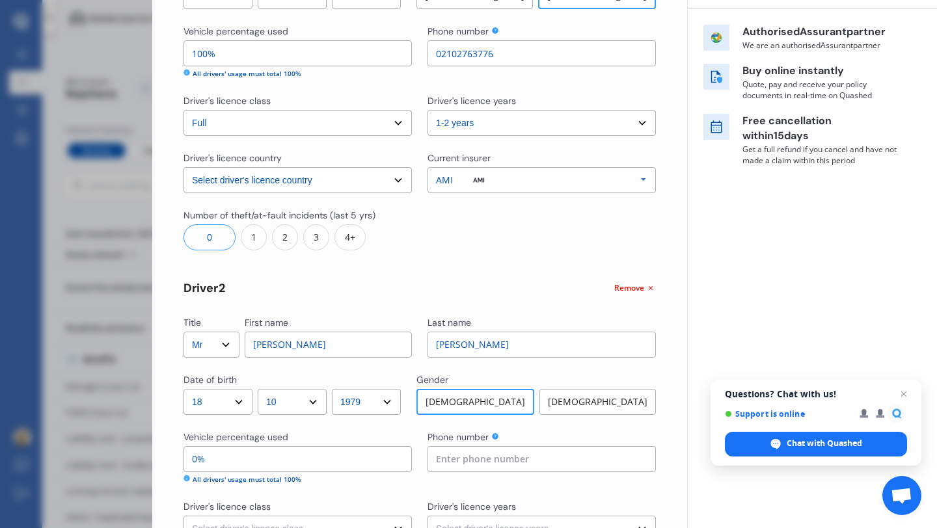
scroll to position [194, 0]
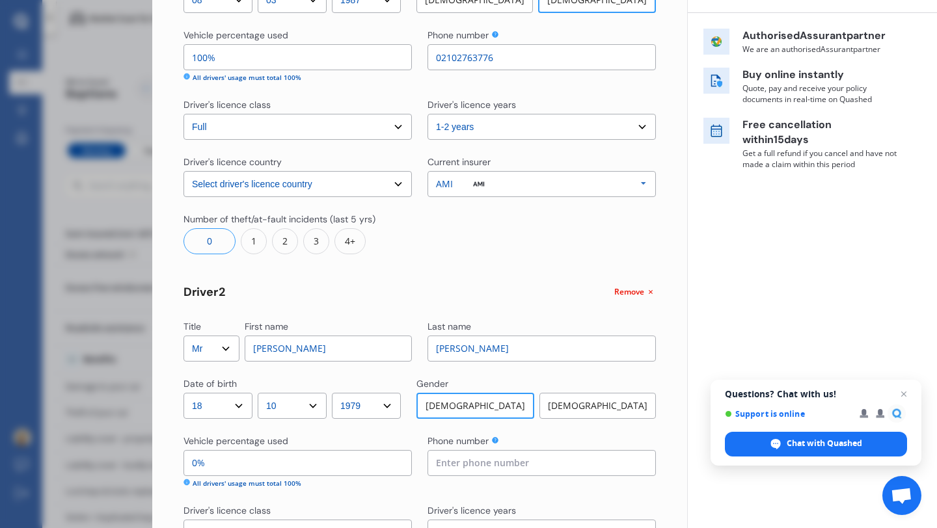
click at [251, 59] on input "100%" at bounding box center [297, 57] width 228 height 26
type input "2%"
type input "98%"
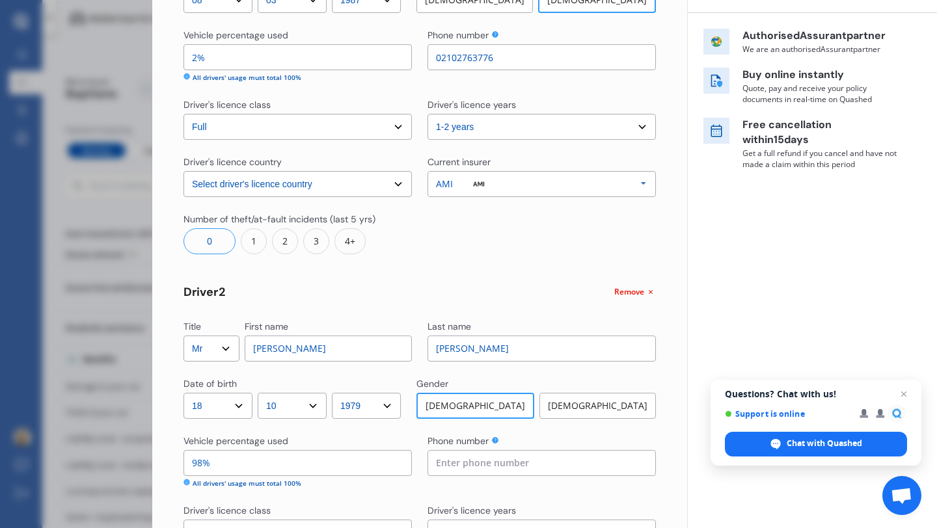
type input "20%"
type input "80%"
type input "20%"
click at [444, 468] on input at bounding box center [541, 463] width 228 height 26
type input "0221002608"
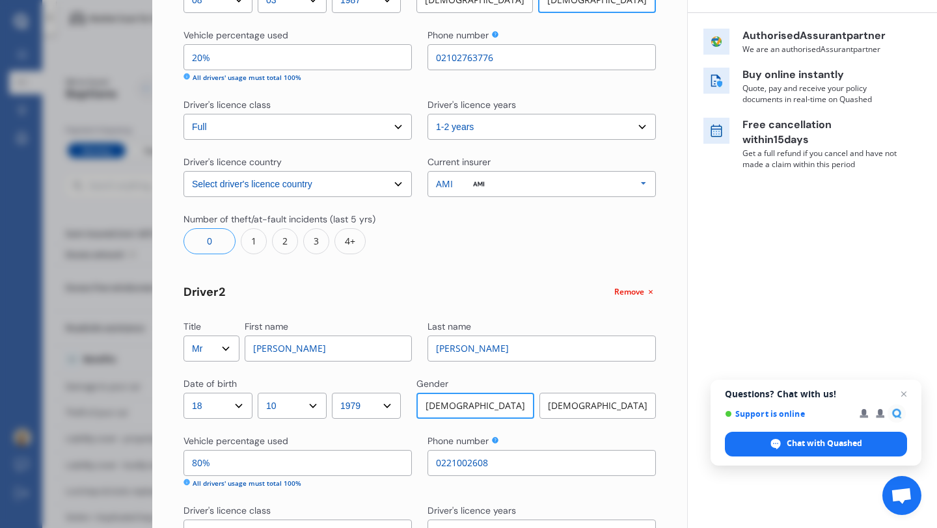
select select "[GEOGRAPHIC_DATA]"
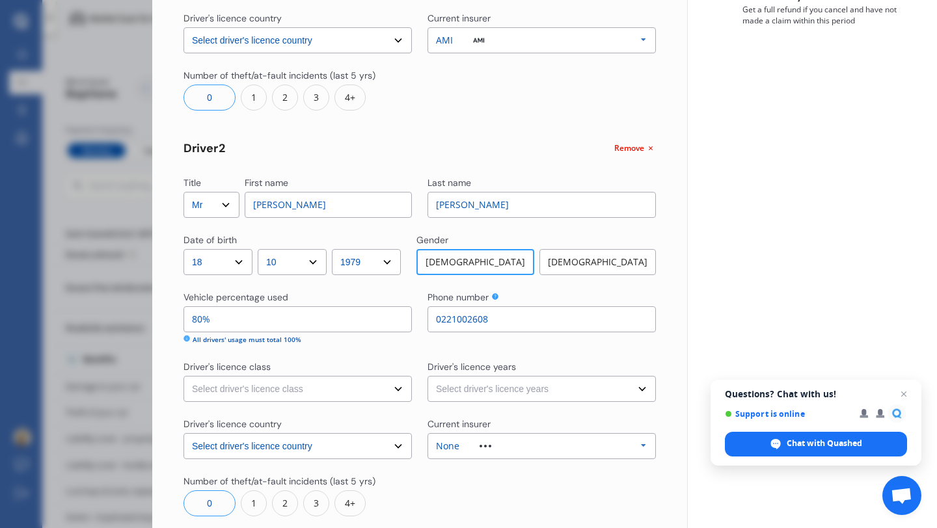
scroll to position [345, 0]
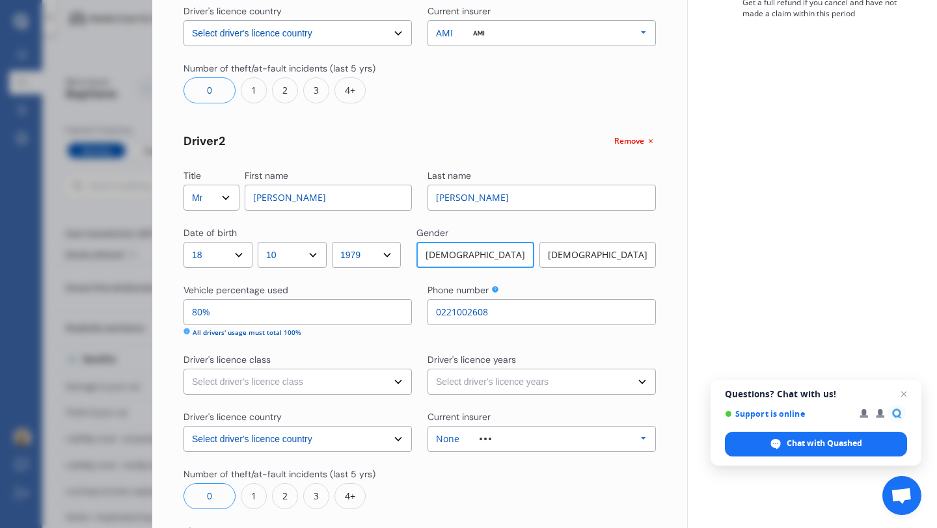
click at [476, 380] on select "Select driver's licence years Less than 1 year 1-2 years 2-4 years More than 4 …" at bounding box center [541, 382] width 228 height 26
select select "2-4 years"
click at [427, 369] on select "Select driver's licence years Less than 1 year 1-2 years 2-4 years More than 4 …" at bounding box center [541, 382] width 228 height 26
click at [361, 380] on select "Select driver's licence class None Learner Restricted Full" at bounding box center [297, 382] width 228 height 26
select select "full"
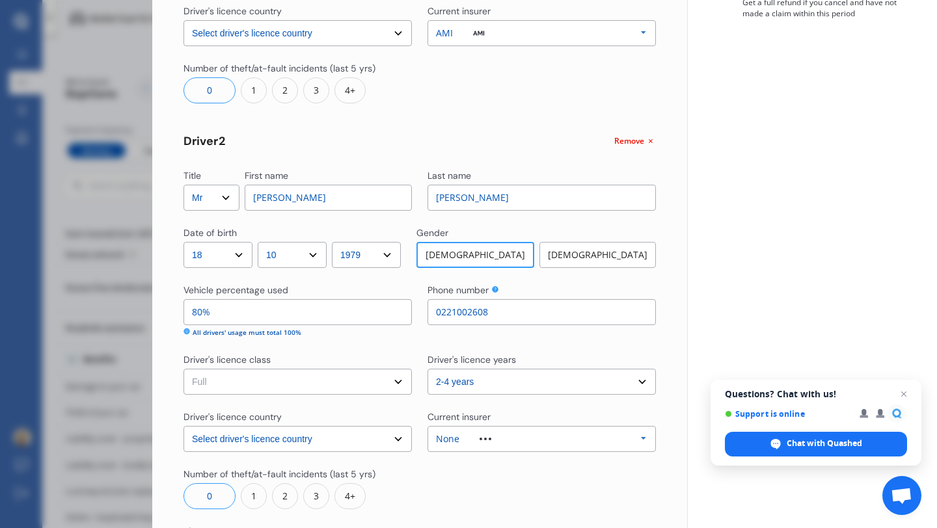
click at [183, 369] on select "Select driver's licence class None Learner Restricted Full" at bounding box center [297, 382] width 228 height 26
click at [455, 434] on div "None" at bounding box center [447, 438] width 23 height 9
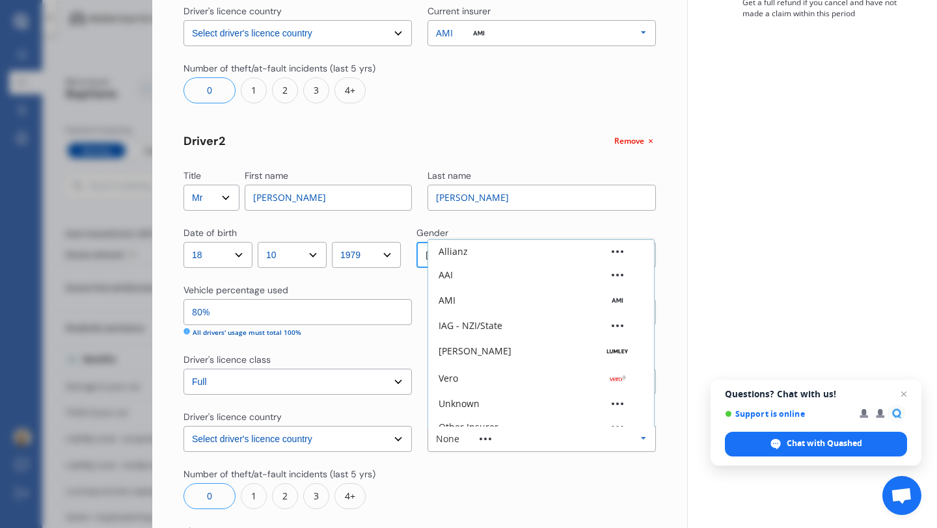
scroll to position [36, 0]
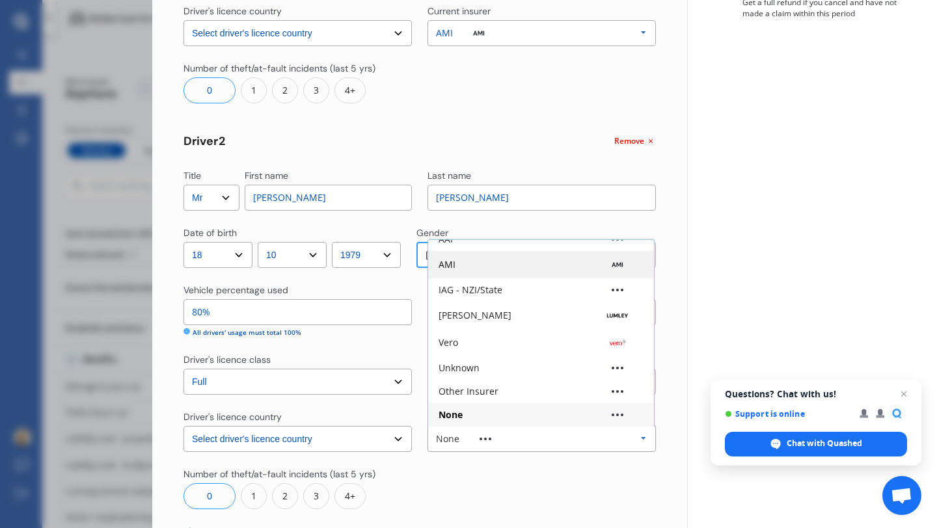
click at [472, 263] on div "AMI" at bounding box center [540, 264] width 205 height 13
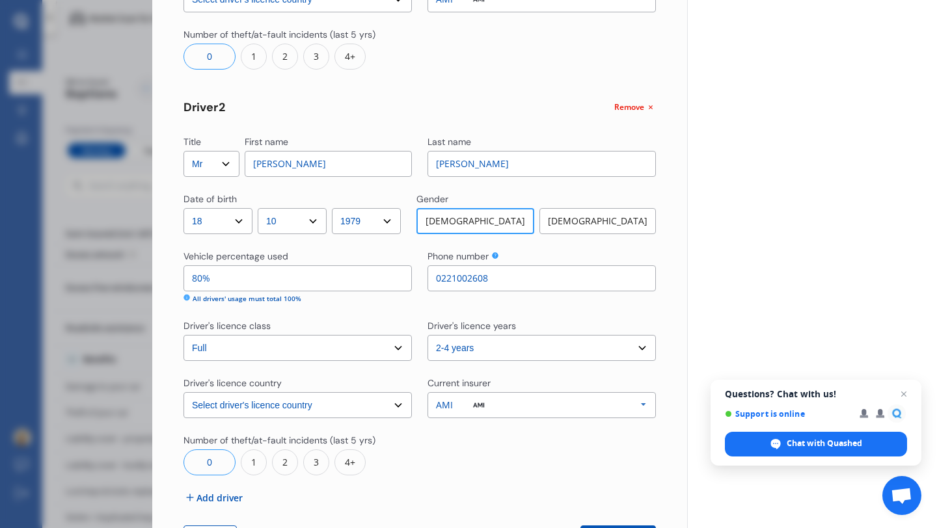
scroll to position [434, 0]
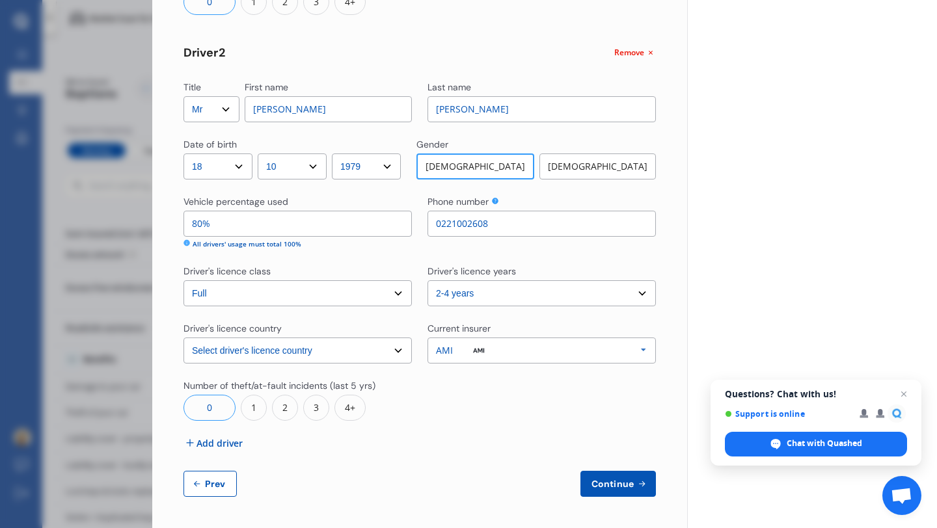
click at [589, 483] on span "Continue" at bounding box center [612, 484] width 47 height 10
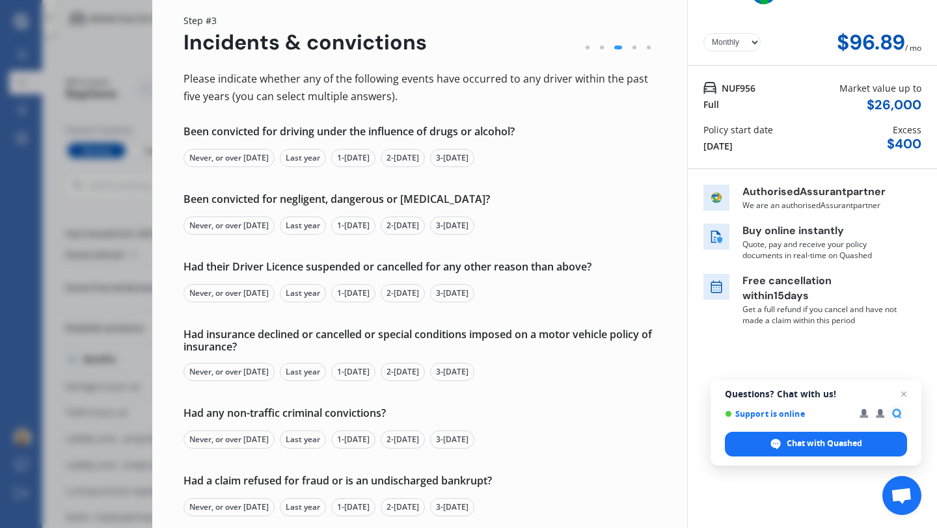
scroll to position [0, 0]
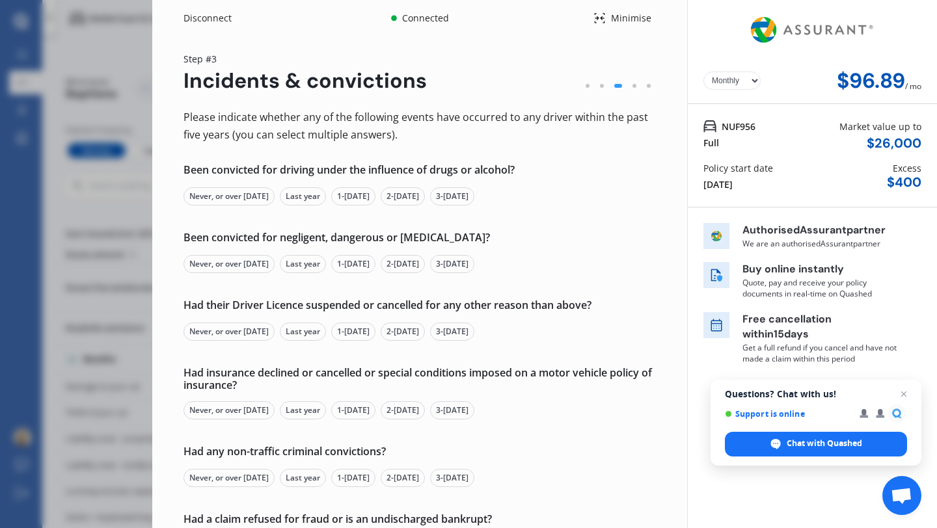
click at [242, 199] on div "Never, or over [DATE]" at bounding box center [228, 196] width 91 height 18
click at [228, 265] on div "Never, or over [DATE]" at bounding box center [228, 264] width 91 height 18
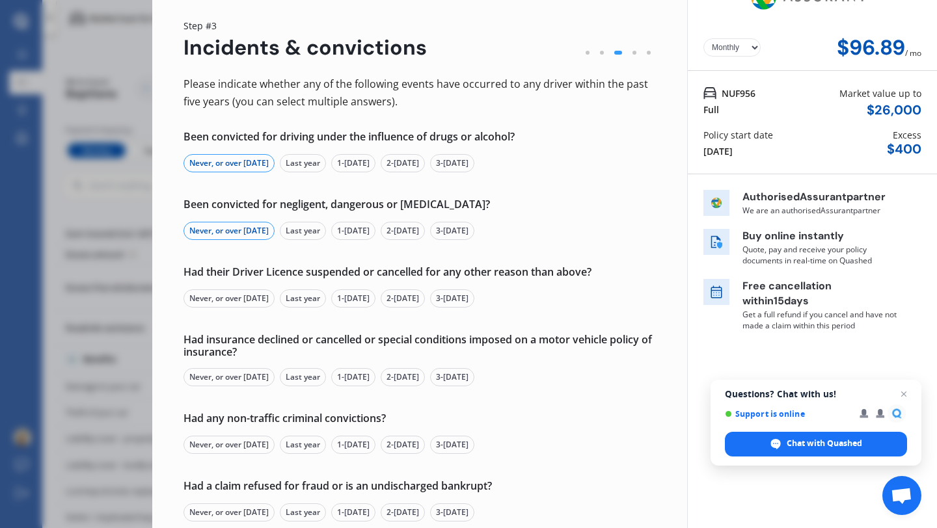
scroll to position [38, 0]
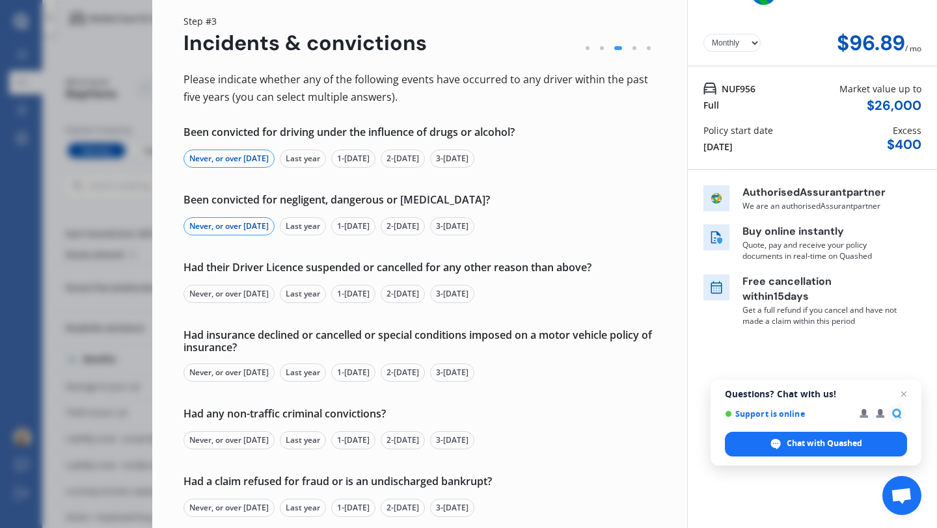
click at [233, 297] on div "Never, or over [DATE]" at bounding box center [228, 294] width 91 height 18
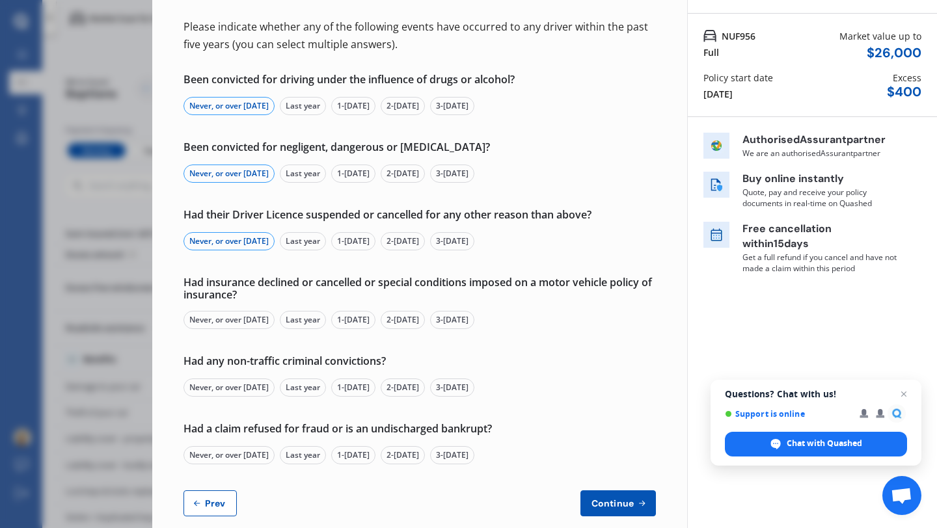
scroll to position [92, 0]
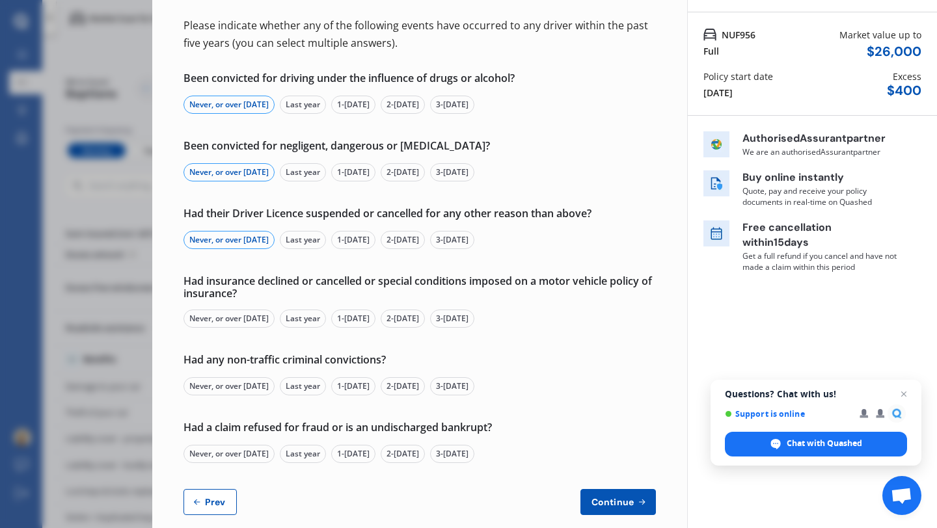
click at [235, 321] on div "Never, or over [DATE]" at bounding box center [228, 319] width 91 height 18
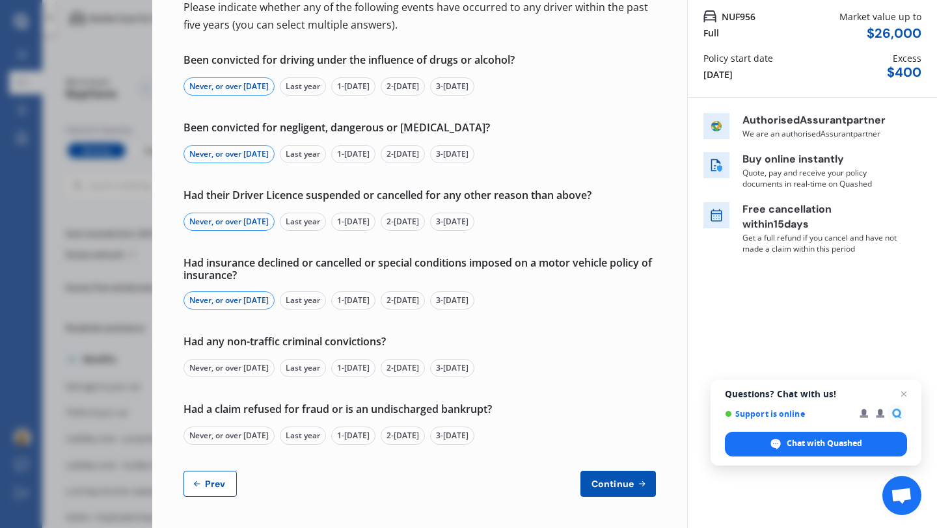
click at [232, 369] on div "Never, or over [DATE]" at bounding box center [228, 368] width 91 height 18
click at [225, 439] on div "Never, or over [DATE]" at bounding box center [228, 436] width 91 height 18
click at [625, 476] on button "Continue" at bounding box center [617, 484] width 75 height 26
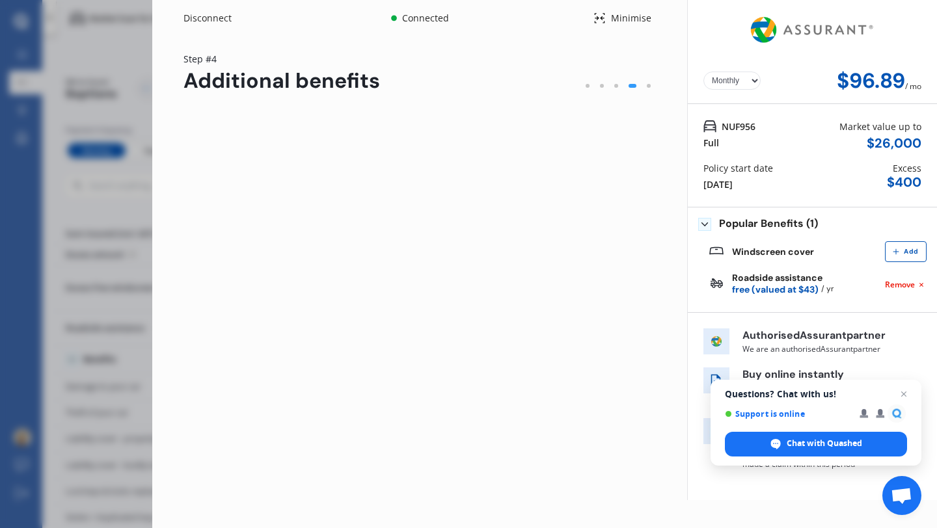
scroll to position [0, 0]
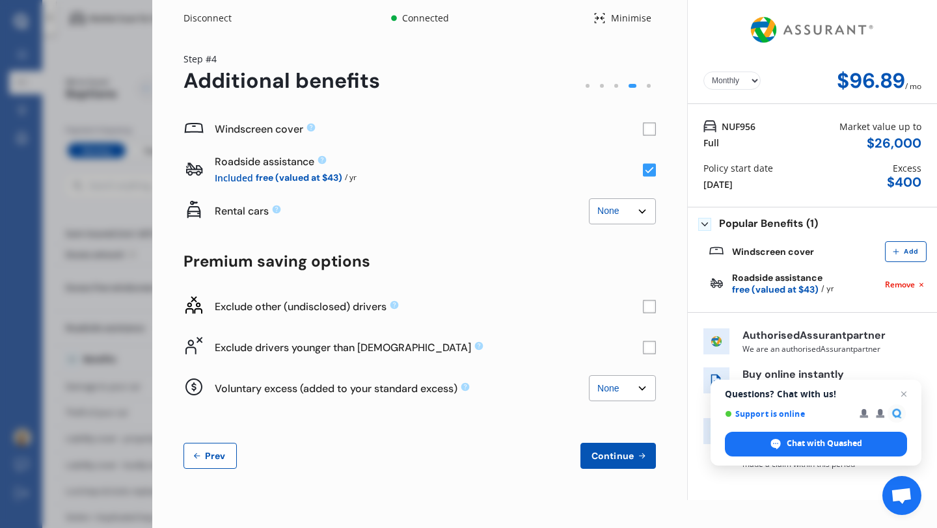
click at [647, 130] on rect at bounding box center [649, 129] width 13 height 13
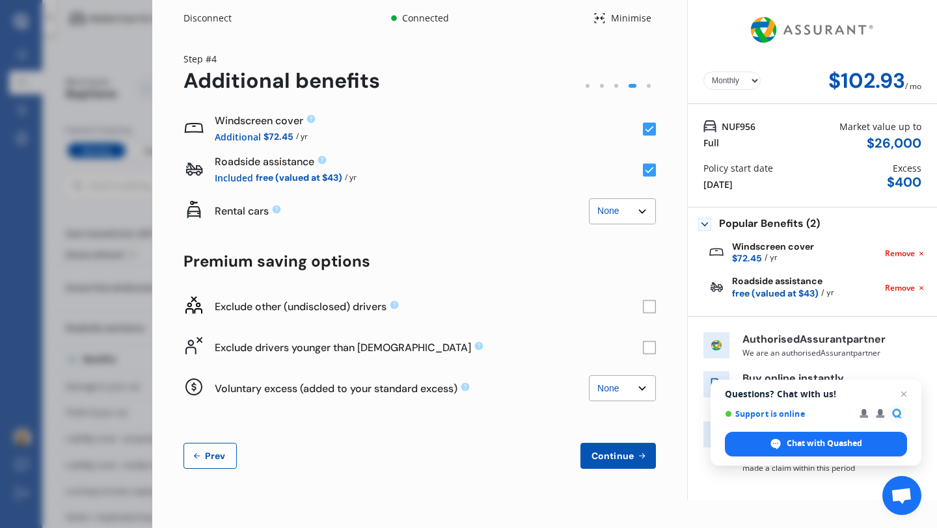
click at [629, 394] on select "None $500 $1,000" at bounding box center [622, 388] width 67 height 26
click at [589, 375] on select "None $500 $1,000" at bounding box center [622, 388] width 67 height 26
click at [613, 389] on select "None $500 $1,000" at bounding box center [622, 388] width 67 height 26
click at [589, 375] on select "None $500 $1,000" at bounding box center [622, 388] width 67 height 26
click at [618, 388] on select "None $500 $1,000" at bounding box center [622, 388] width 67 height 26
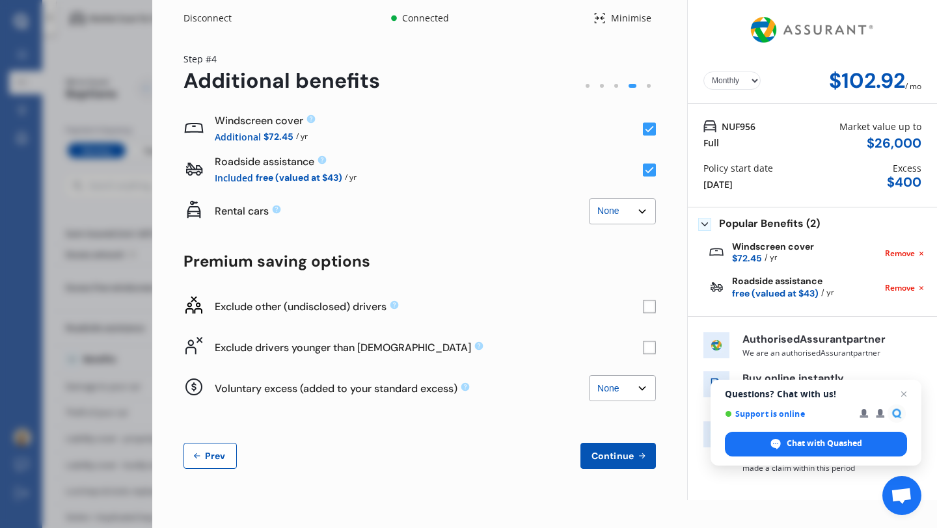
select select "500.00"
click at [589, 375] on select "None $500 $1,000" at bounding box center [622, 388] width 67 height 26
click at [544, 433] on div "Windscreen cover Additional $72.45 / yr Roadside assistance Included free (valu…" at bounding box center [419, 289] width 472 height 360
click at [903, 395] on span "Close chat" at bounding box center [904, 394] width 16 height 16
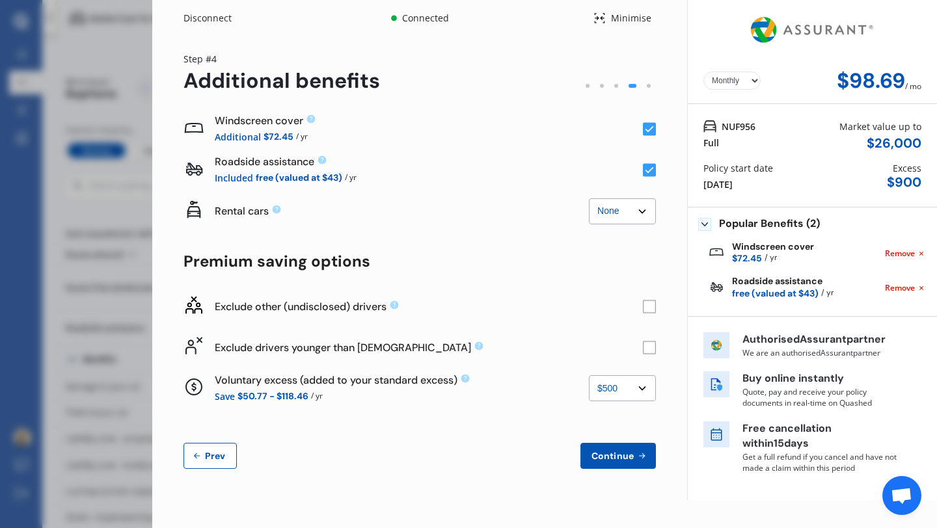
click at [605, 451] on span "Continue" at bounding box center [612, 456] width 47 height 10
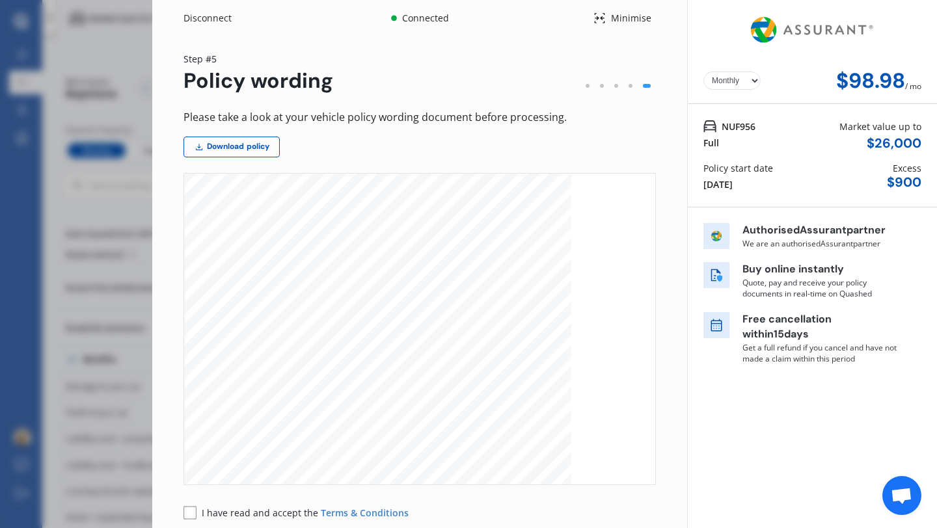
click at [716, 88] on select "Yearly Monthly" at bounding box center [731, 81] width 57 height 18
click at [703, 72] on select "Yearly Monthly" at bounding box center [731, 81] width 57 height 18
click at [725, 82] on select "Yearly Monthly" at bounding box center [731, 81] width 57 height 18
select select "Monthly"
click at [703, 72] on select "Yearly Monthly" at bounding box center [731, 81] width 57 height 18
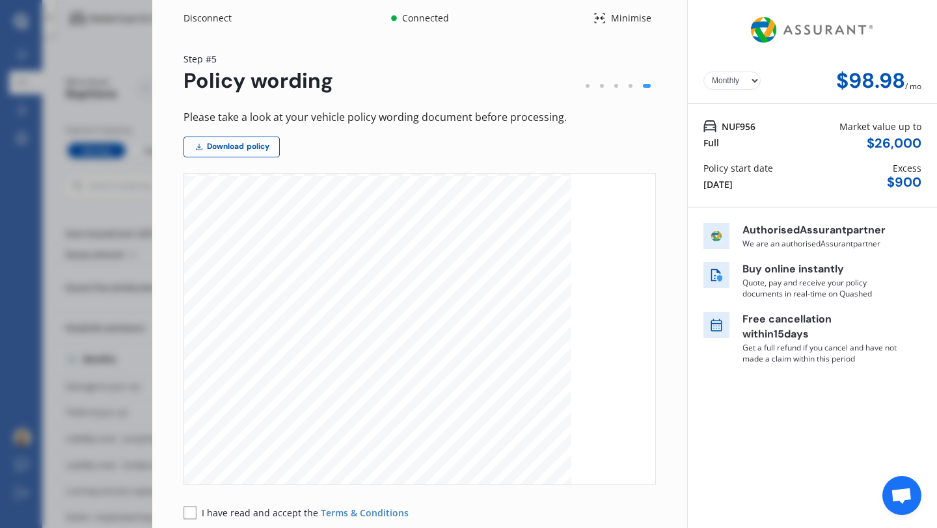
scroll to position [1639, 0]
click at [210, 19] on div "Disconnect" at bounding box center [214, 18] width 62 height 13
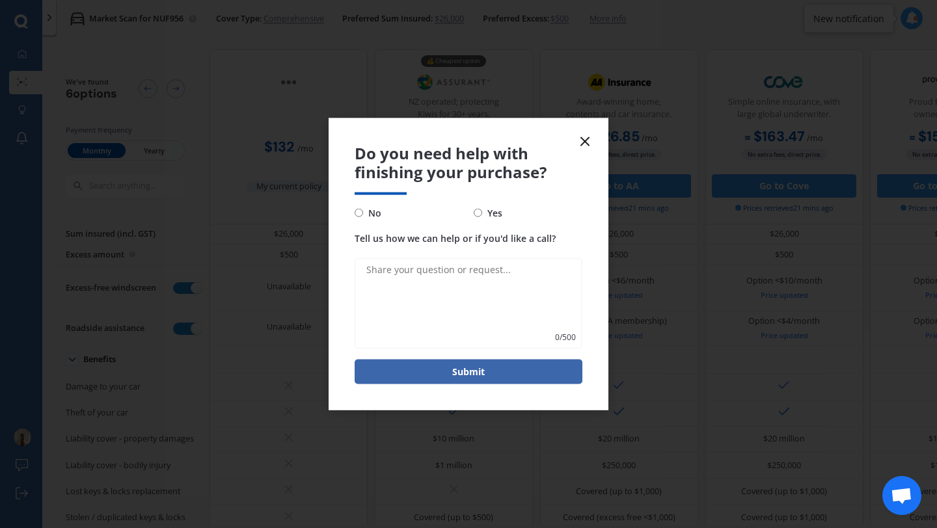
click at [585, 139] on icon at bounding box center [585, 142] width 16 height 16
